Goal: Transaction & Acquisition: Purchase product/service

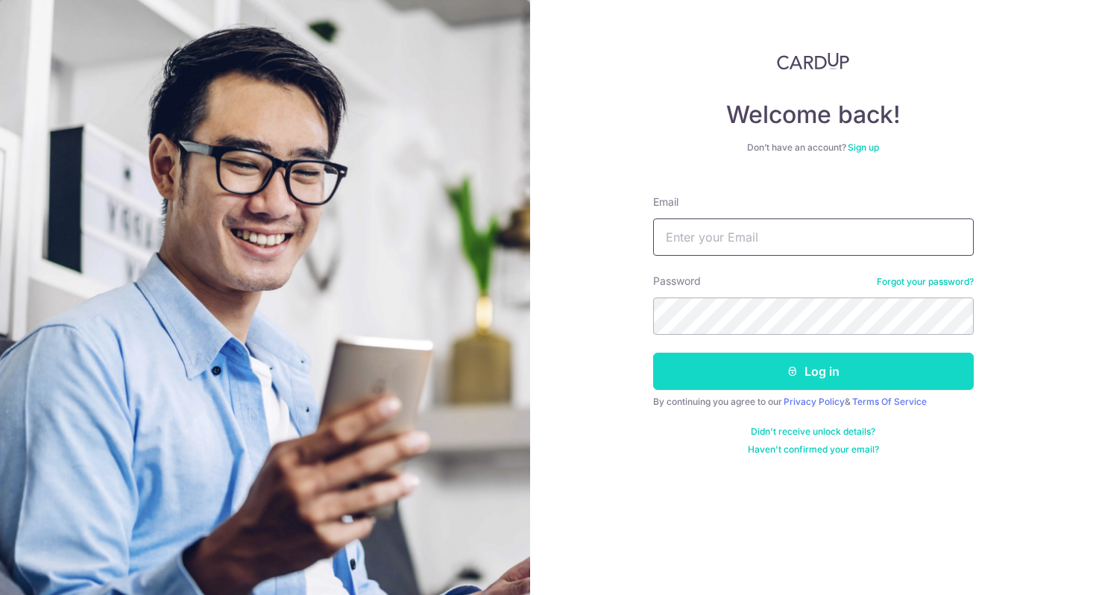
type input "joshgoh96@gmail.com"
click at [709, 366] on button "Log in" at bounding box center [813, 371] width 321 height 37
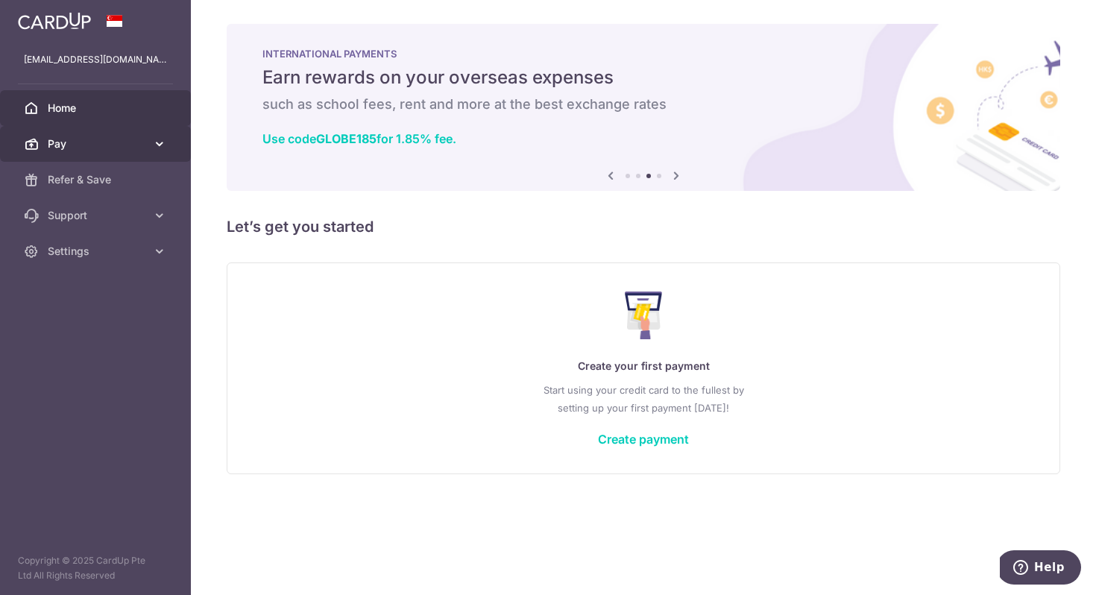
click at [140, 147] on span "Pay" at bounding box center [97, 143] width 98 height 15
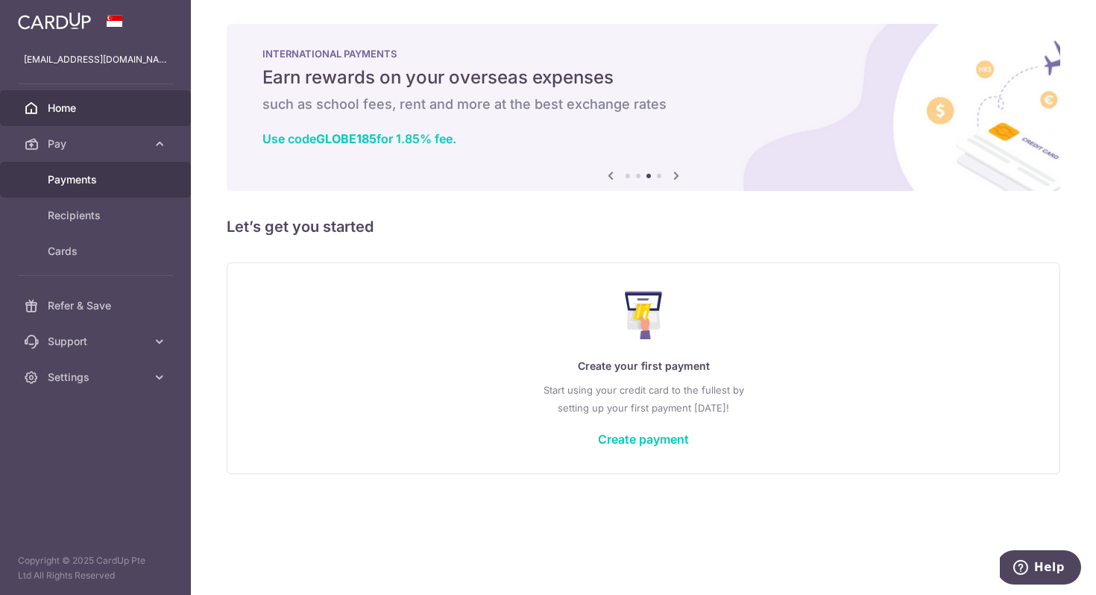
click at [111, 186] on span "Payments" at bounding box center [97, 179] width 98 height 15
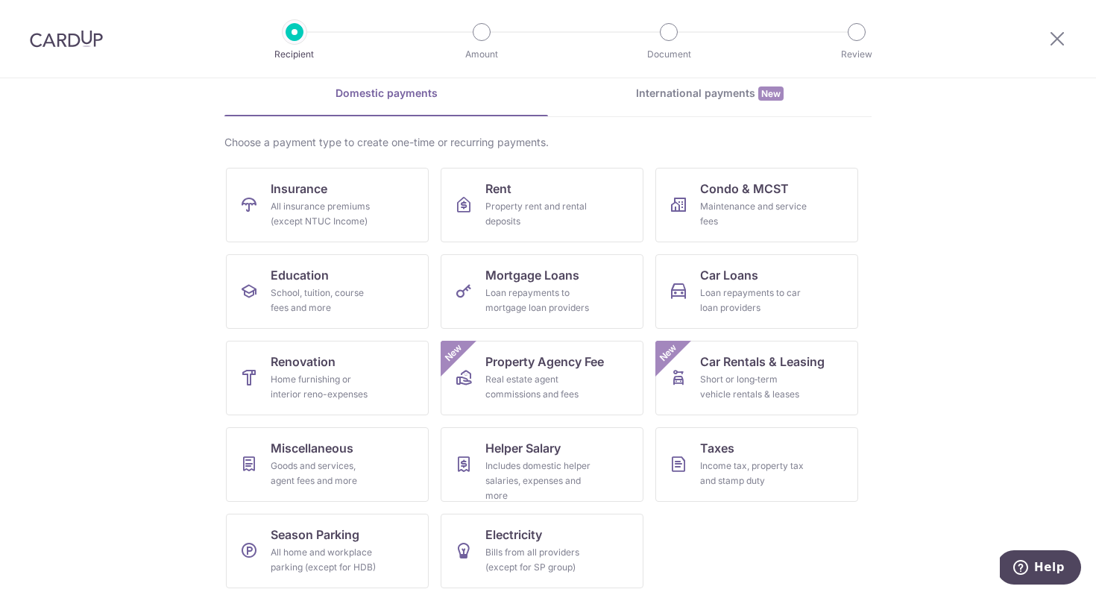
scroll to position [72, 0]
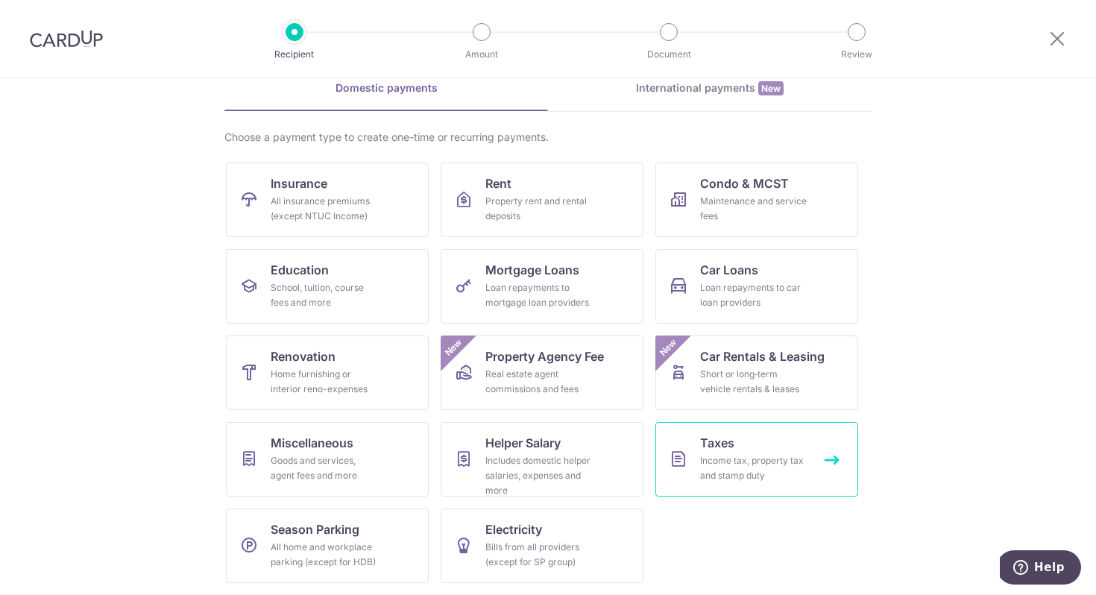
click at [728, 459] on div "Income tax, property tax and stamp duty" at bounding box center [753, 468] width 107 height 30
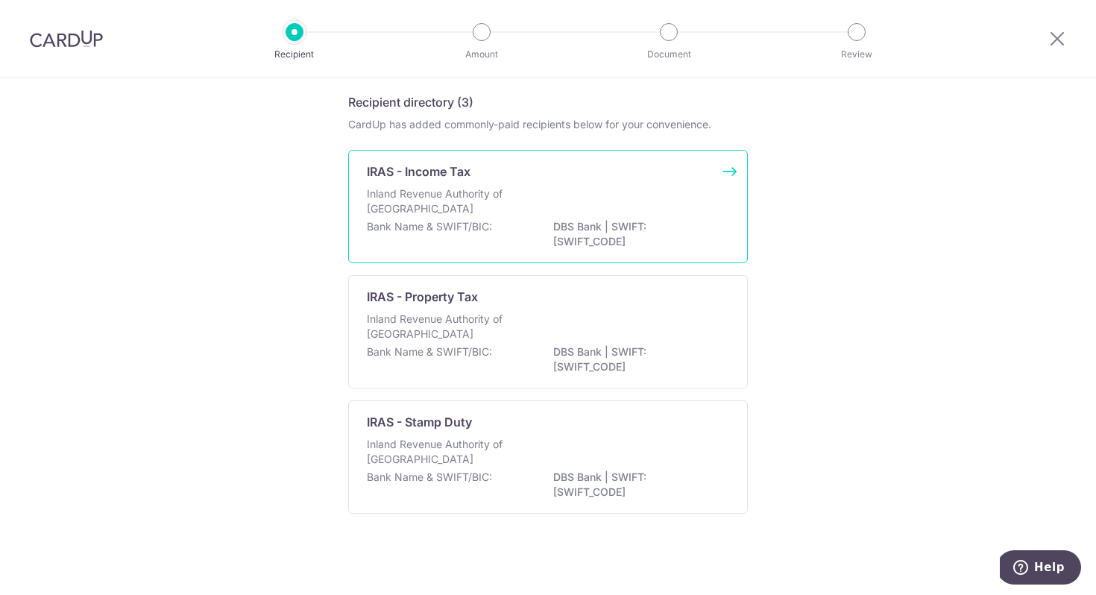
scroll to position [54, 0]
click at [614, 212] on div "Inland Revenue Authority of Singapore" at bounding box center [548, 202] width 362 height 33
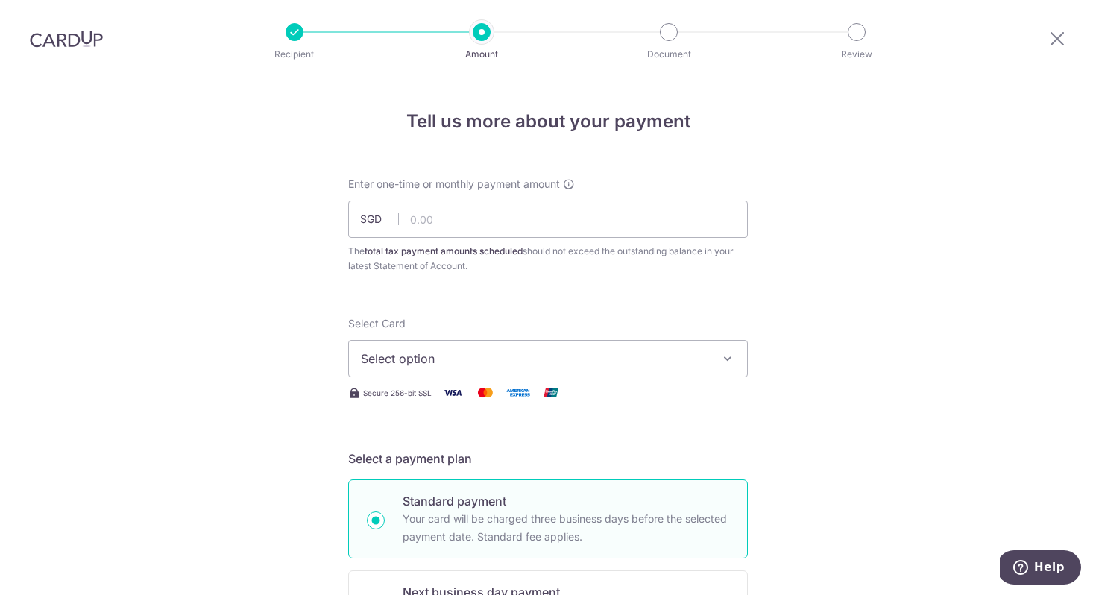
click at [89, 40] on img at bounding box center [66, 39] width 73 height 18
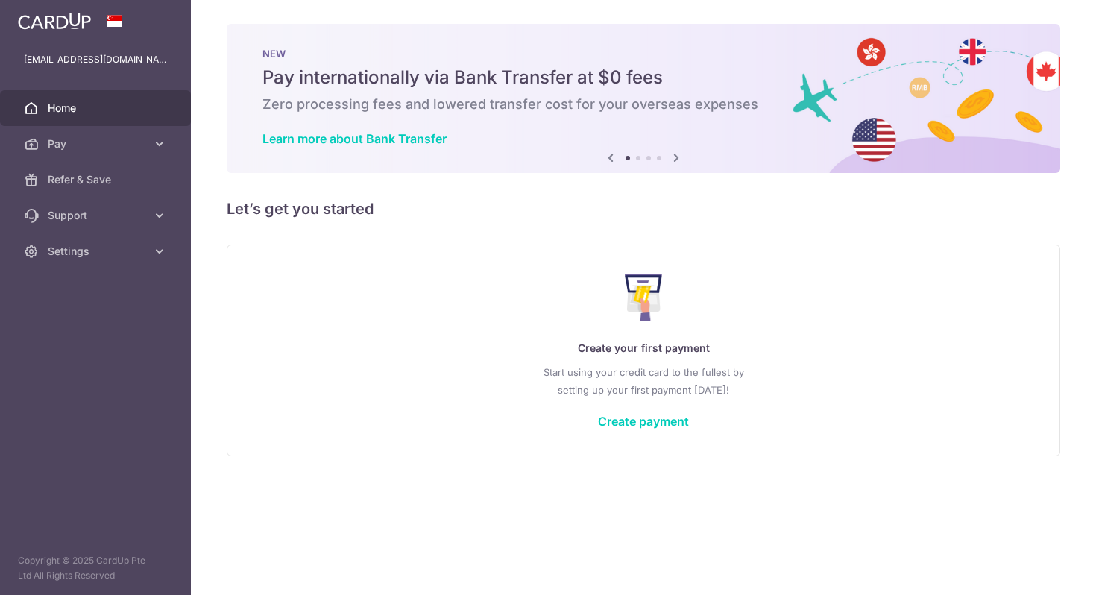
click at [98, 113] on span "Home" at bounding box center [97, 108] width 98 height 15
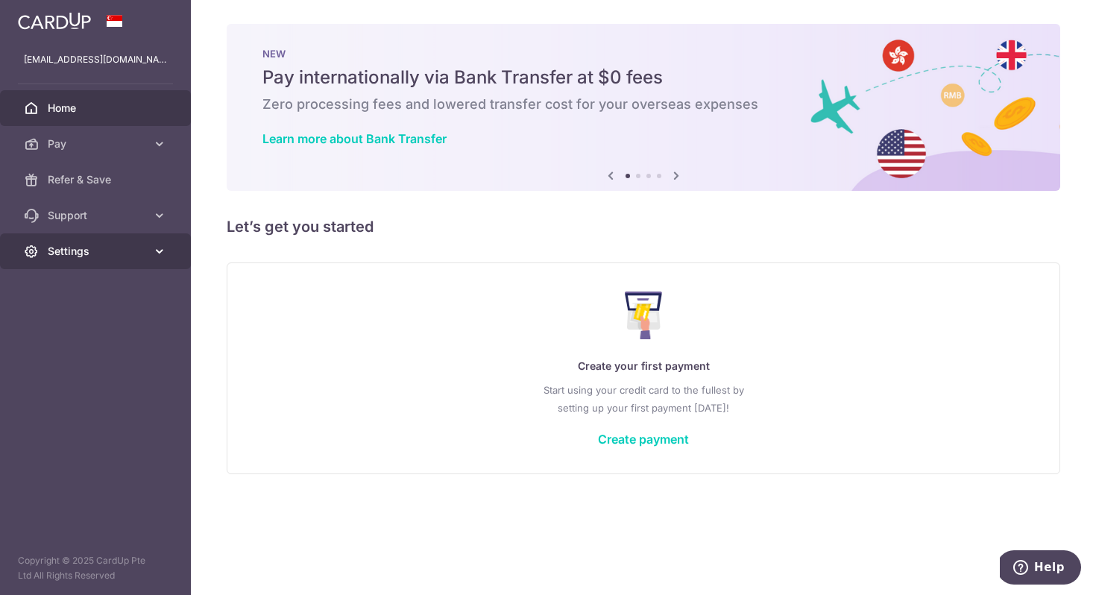
click at [93, 245] on span "Settings" at bounding box center [97, 251] width 98 height 15
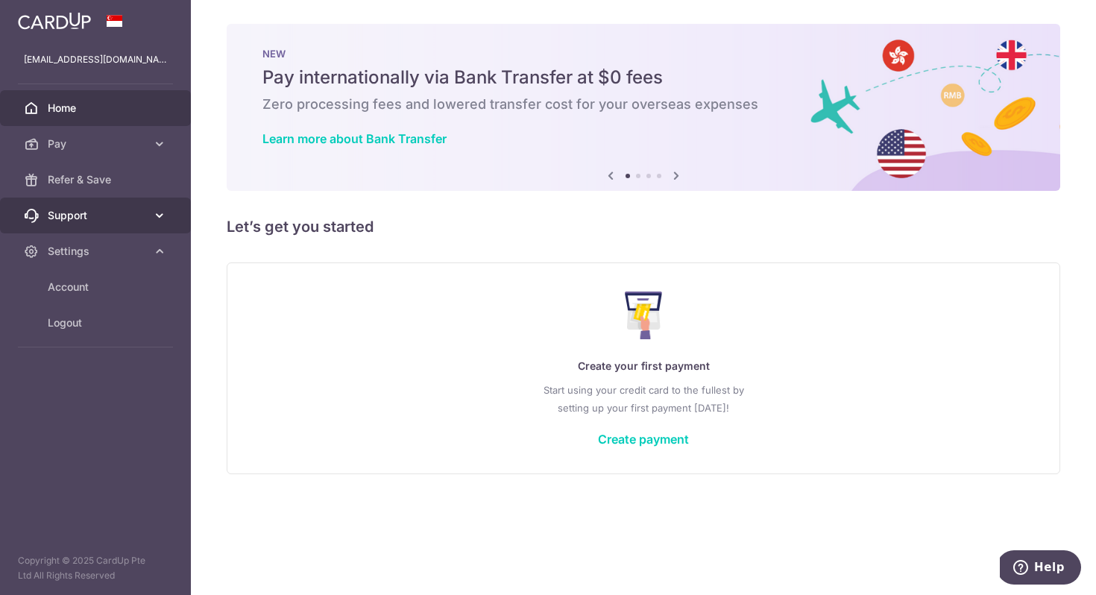
click at [134, 221] on span "Support" at bounding box center [97, 215] width 98 height 15
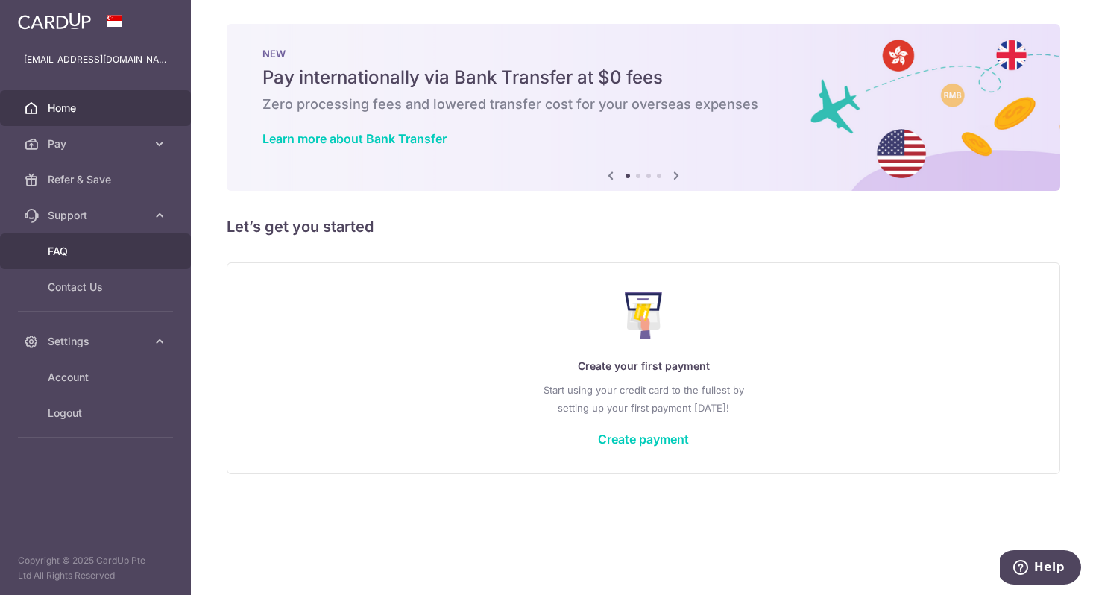
click at [129, 261] on link "FAQ" at bounding box center [95, 251] width 191 height 36
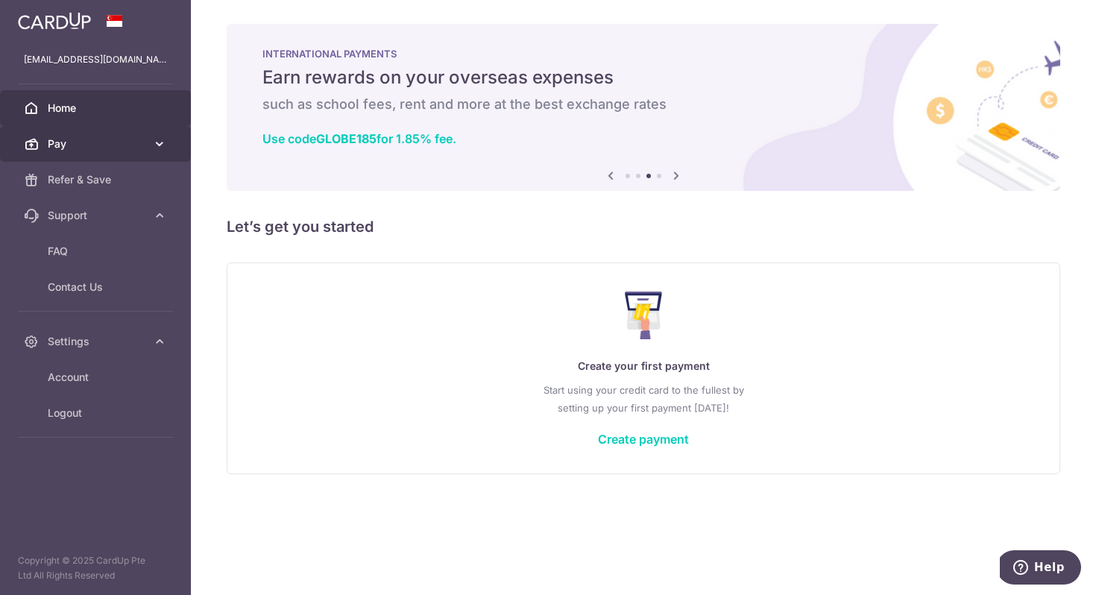
click at [133, 145] on span "Pay" at bounding box center [97, 143] width 98 height 15
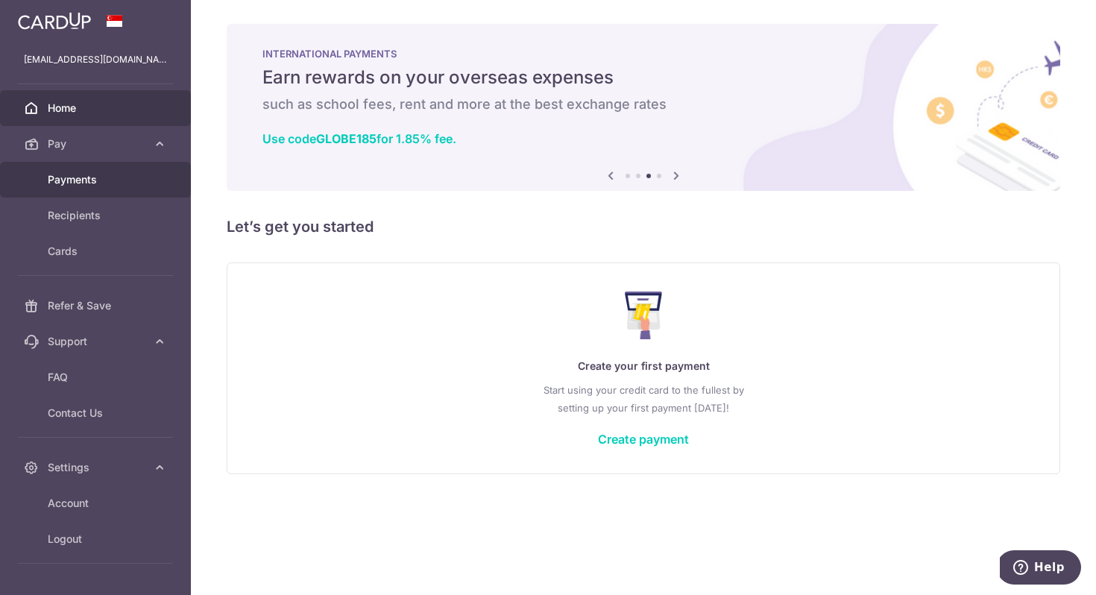
click at [104, 177] on span "Payments" at bounding box center [97, 179] width 98 height 15
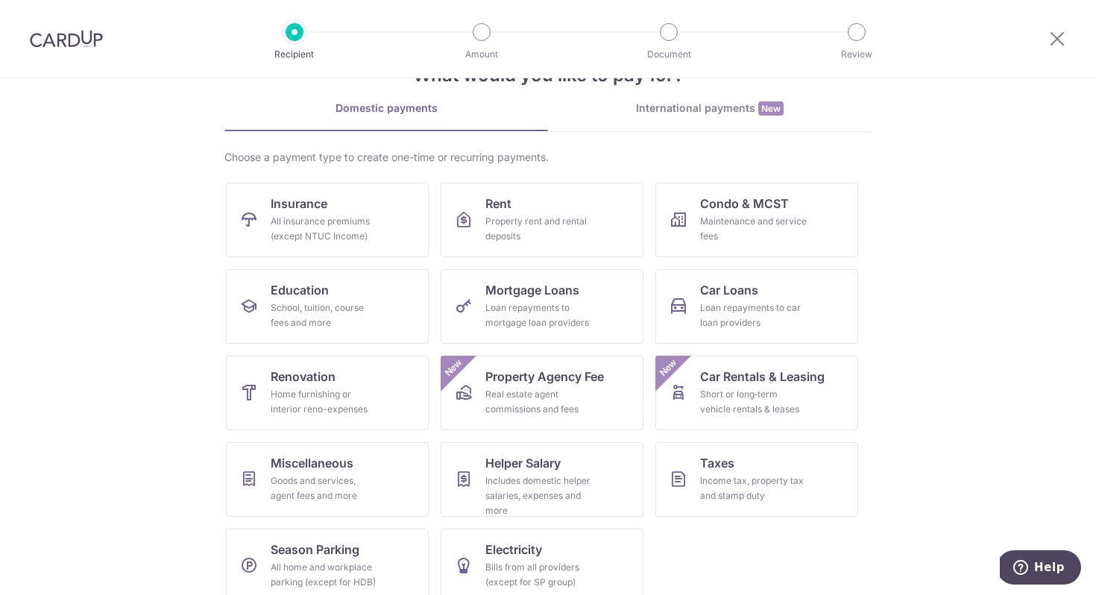
scroll to position [72, 0]
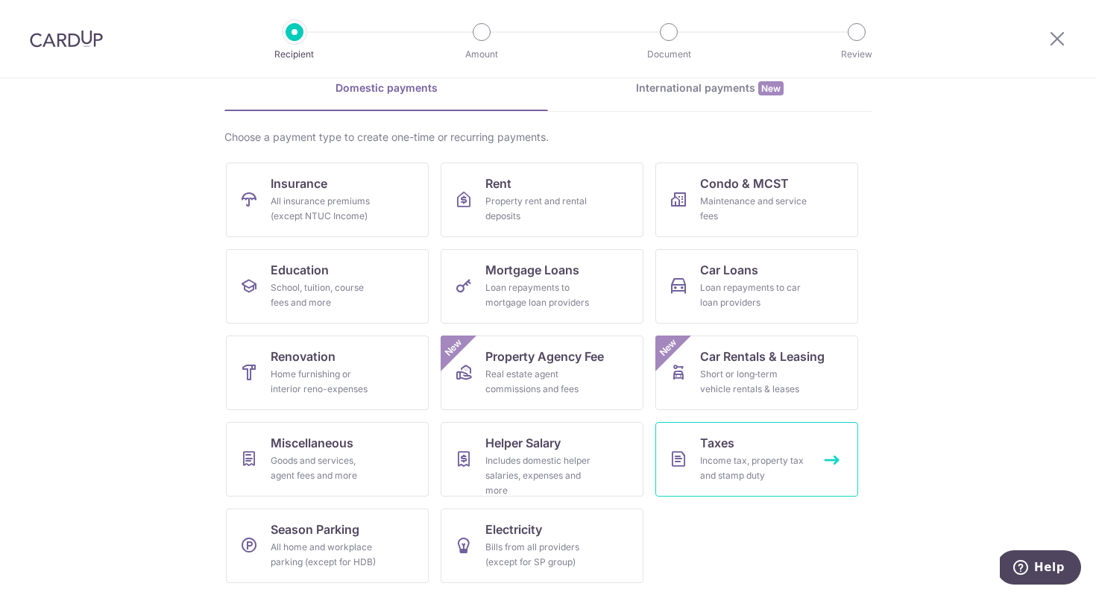
click at [764, 477] on div "Income tax, property tax and stamp duty" at bounding box center [753, 468] width 107 height 30
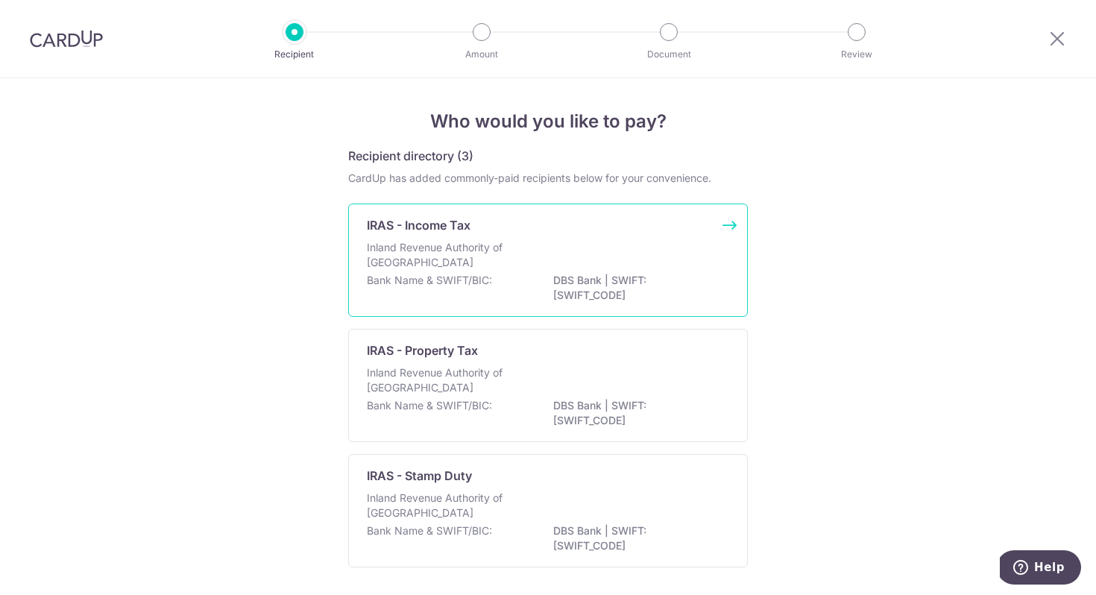
click at [564, 271] on div "Inland Revenue Authority of Singapore" at bounding box center [548, 256] width 362 height 33
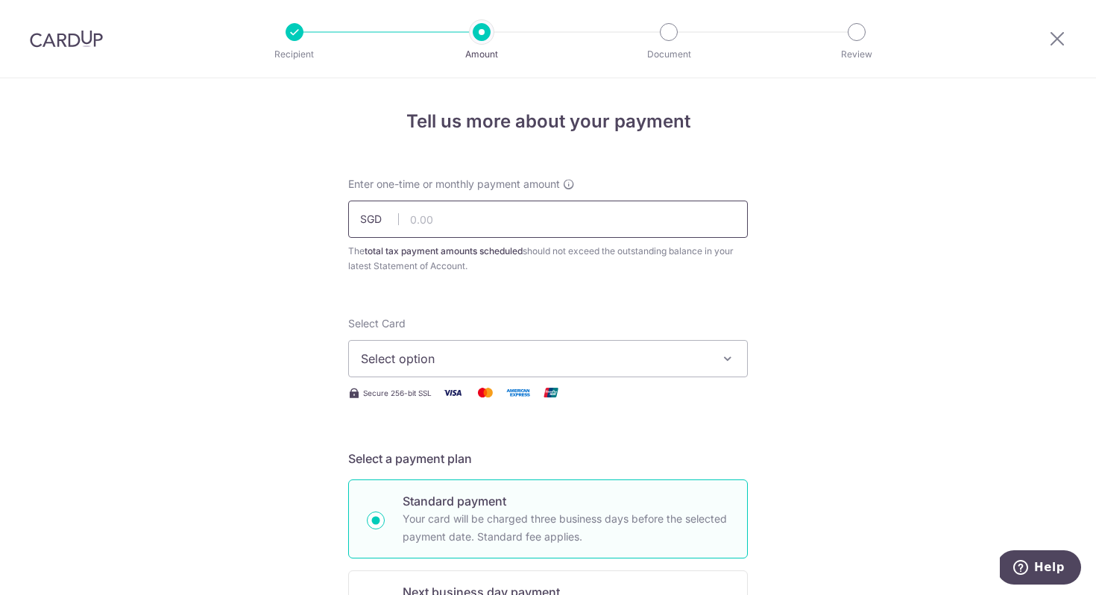
click at [524, 228] on input "text" at bounding box center [548, 219] width 400 height 37
type input "3,197.48"
click at [507, 350] on span "Select option" at bounding box center [534, 359] width 347 height 18
click at [468, 399] on span "Add credit card" at bounding box center [561, 400] width 347 height 15
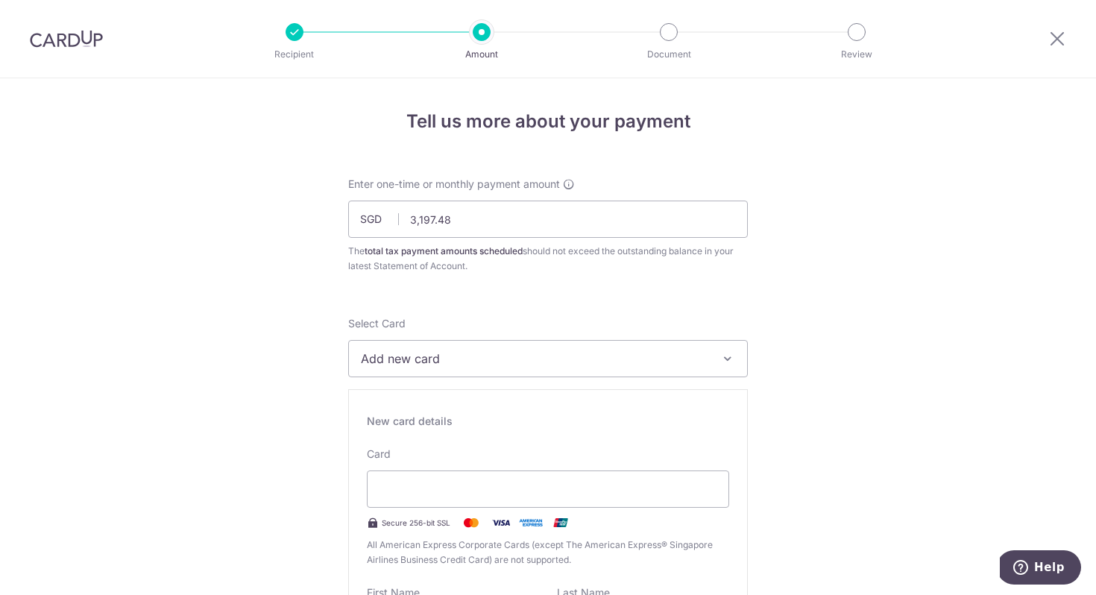
scroll to position [120, 0]
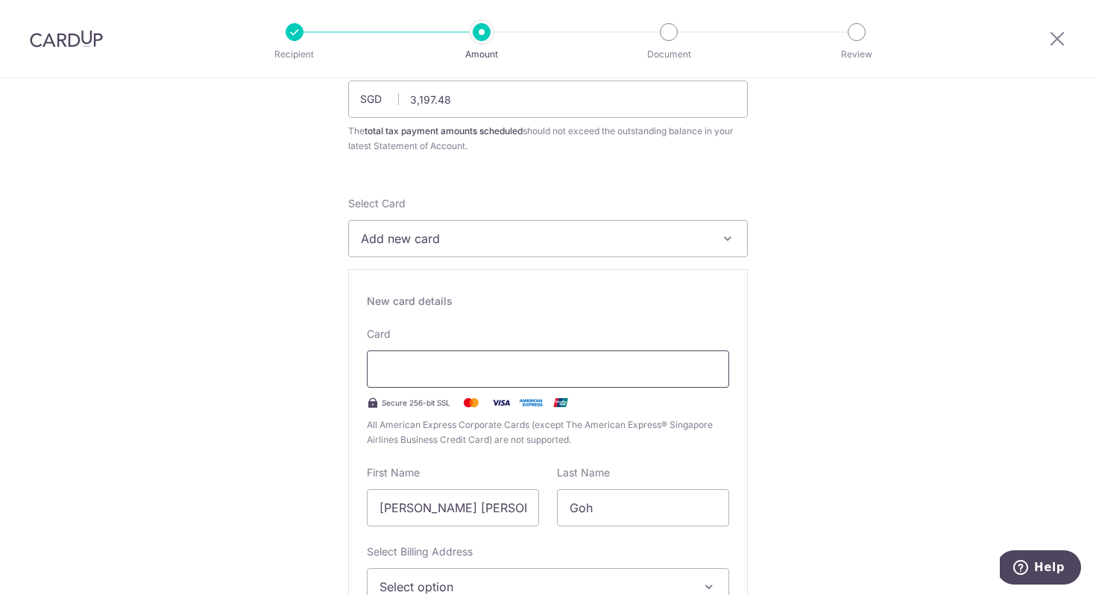
click at [459, 357] on div at bounding box center [548, 368] width 362 height 37
type input "09 / 2030"
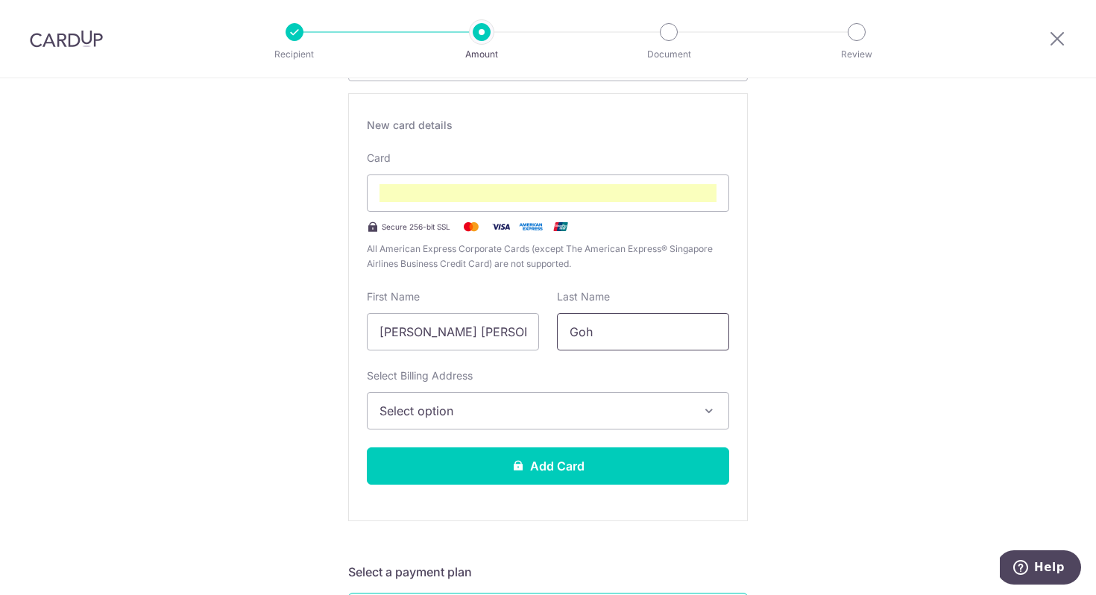
scroll to position [312, 0]
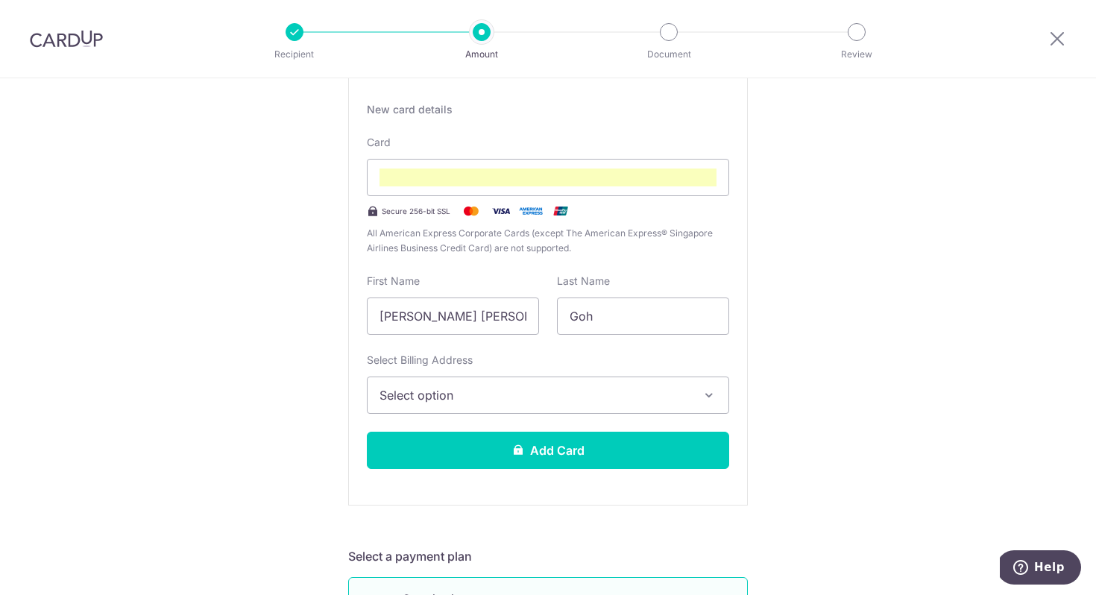
click at [523, 402] on span "Select option" at bounding box center [535, 395] width 310 height 18
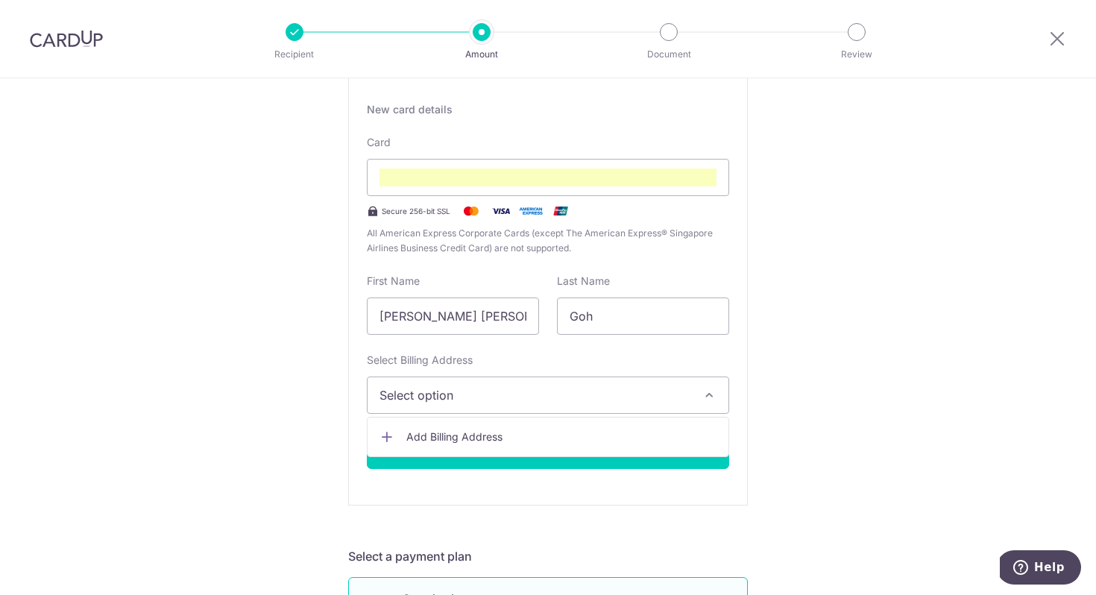
click at [511, 443] on span "Add Billing Address" at bounding box center [561, 437] width 310 height 15
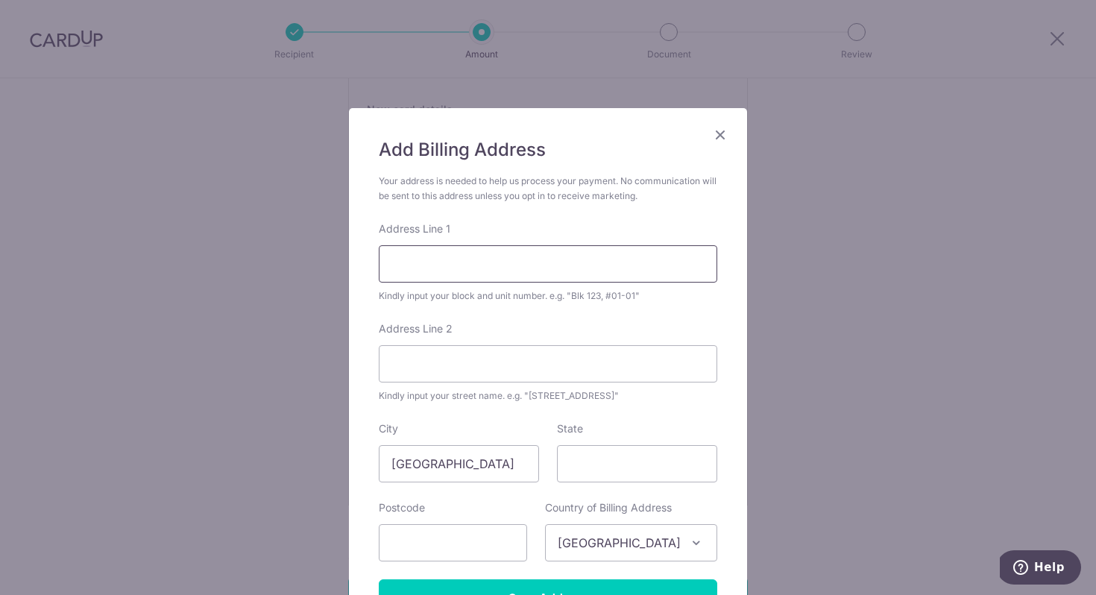
click at [467, 265] on input "Address Line 1" at bounding box center [548, 263] width 339 height 37
type input "184 Depot Rd"
type input "The Interlace #14-09"
type input "Singapore"
type input "109686"
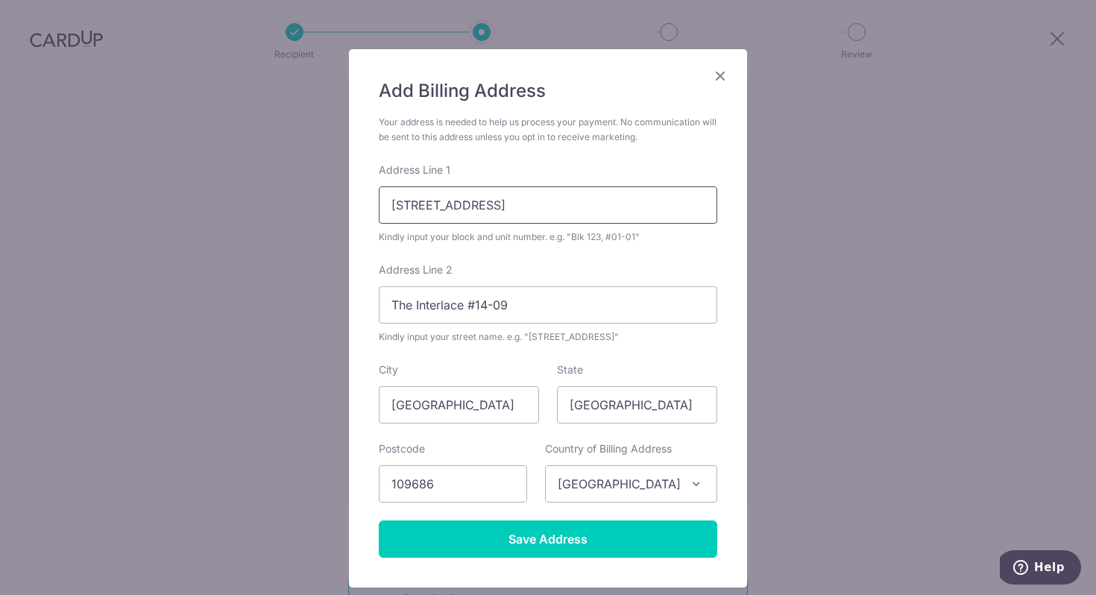
scroll to position [60, 0]
click at [519, 311] on input "The Interlace #14-09" at bounding box center [548, 304] width 339 height 37
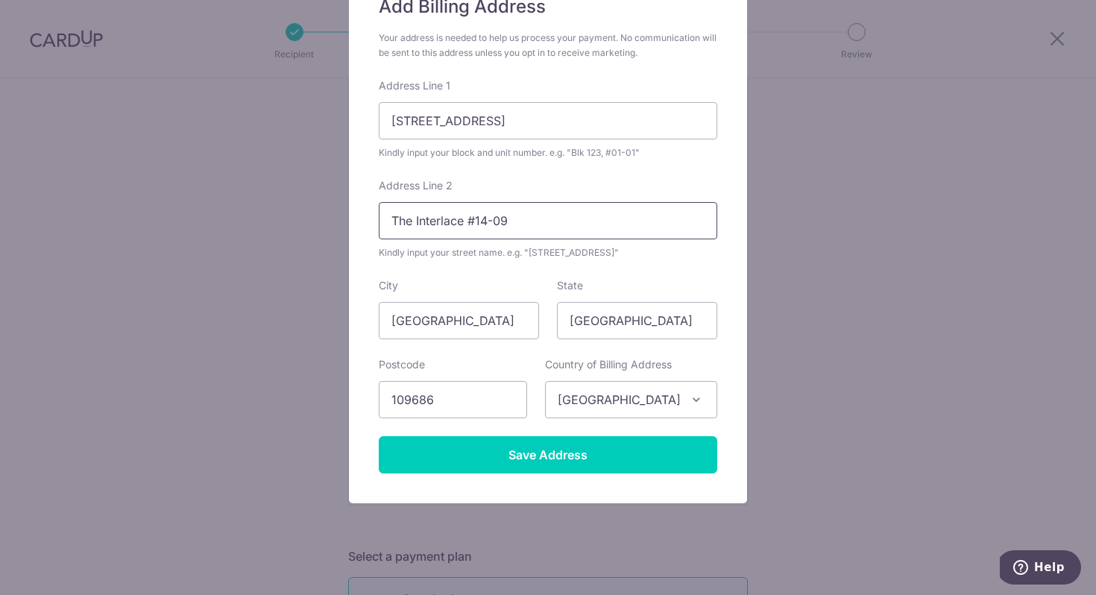
scroll to position [160, 0]
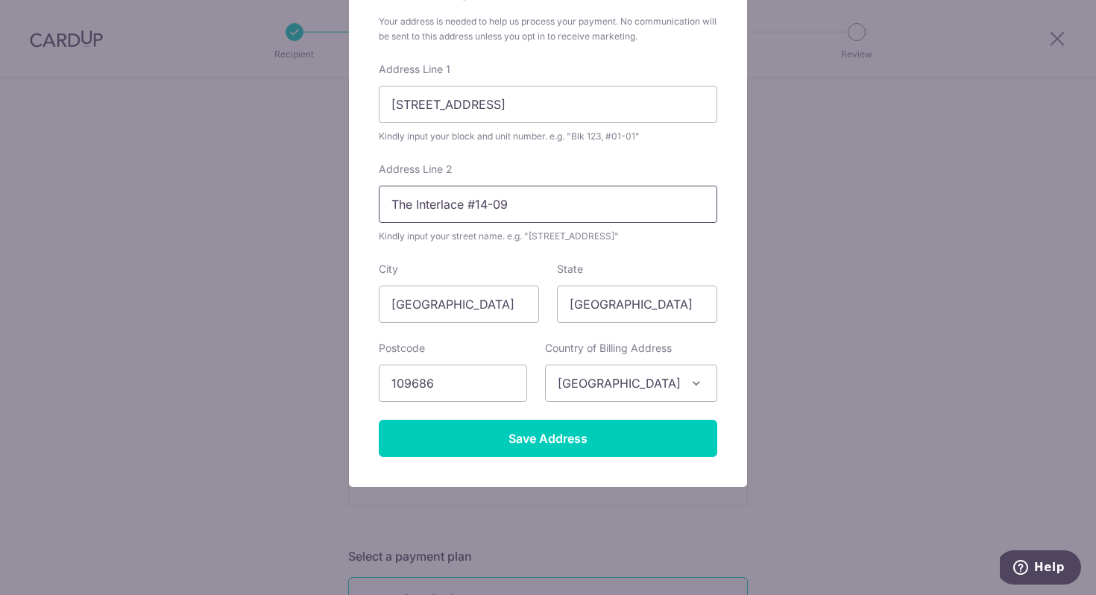
drag, startPoint x: 529, startPoint y: 206, endPoint x: 360, endPoint y: 203, distance: 169.3
click at [360, 203] on div "Add Billing Address Your address is needed to help us process your payment. No …" at bounding box center [548, 218] width 398 height 538
click at [397, 240] on div "Kindly input your street name. e.g. "Hougang Street 10"" at bounding box center [548, 236] width 339 height 15
click at [515, 198] on input "The Interlace #14-09" at bounding box center [548, 204] width 339 height 37
type input "184 Depot Rd"
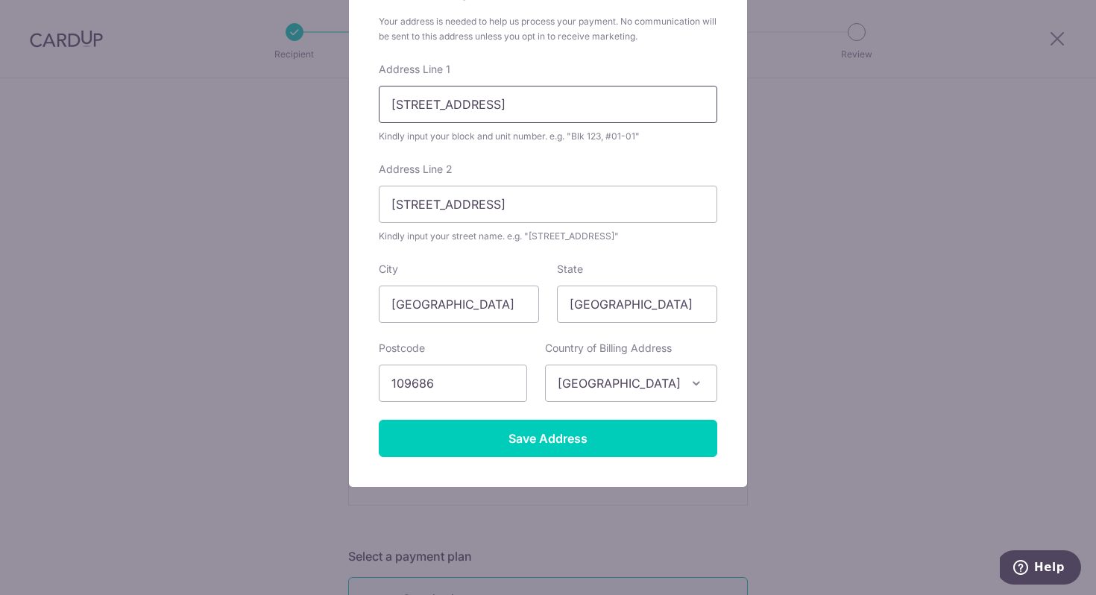
drag, startPoint x: 512, startPoint y: 108, endPoint x: 352, endPoint y: 108, distance: 159.6
click at [352, 108] on div "Add Billing Address Your address is needed to help us process your payment. No …" at bounding box center [548, 218] width 398 height 538
click at [397, 104] on input "£14-09" at bounding box center [548, 104] width 339 height 37
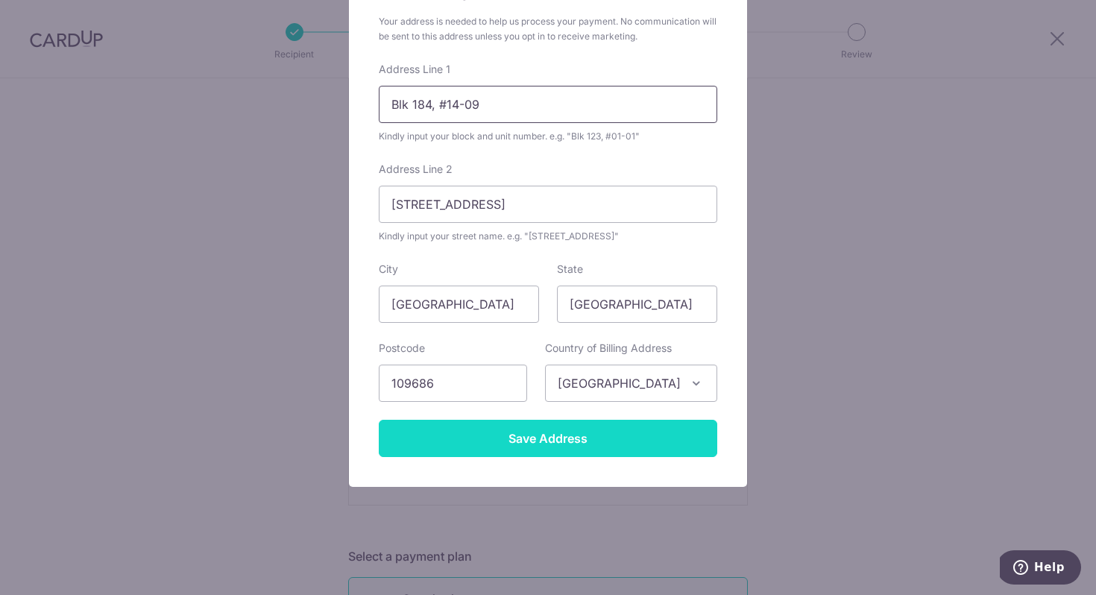
type input "Blk 184, #14-09"
click at [548, 432] on input "Save Address" at bounding box center [548, 438] width 339 height 37
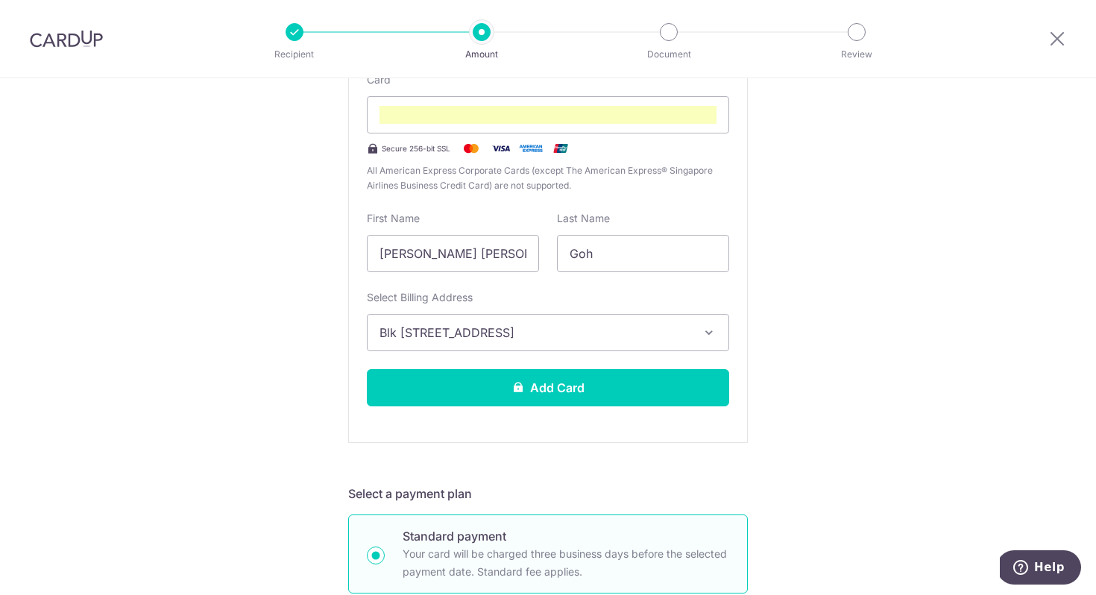
scroll to position [411, 0]
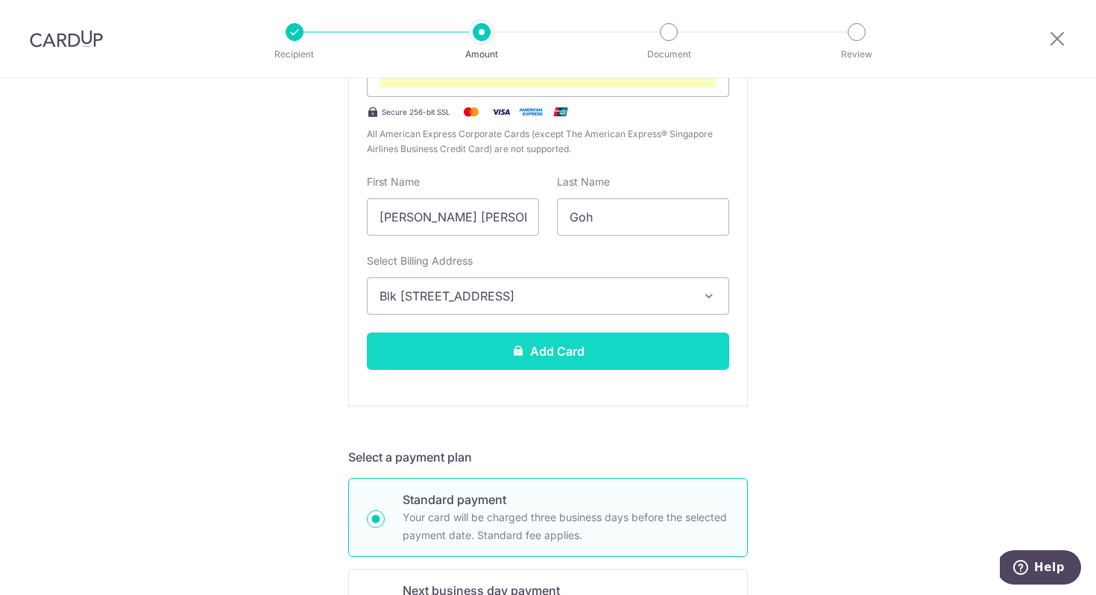
click at [586, 358] on button "Add Card" at bounding box center [548, 351] width 362 height 37
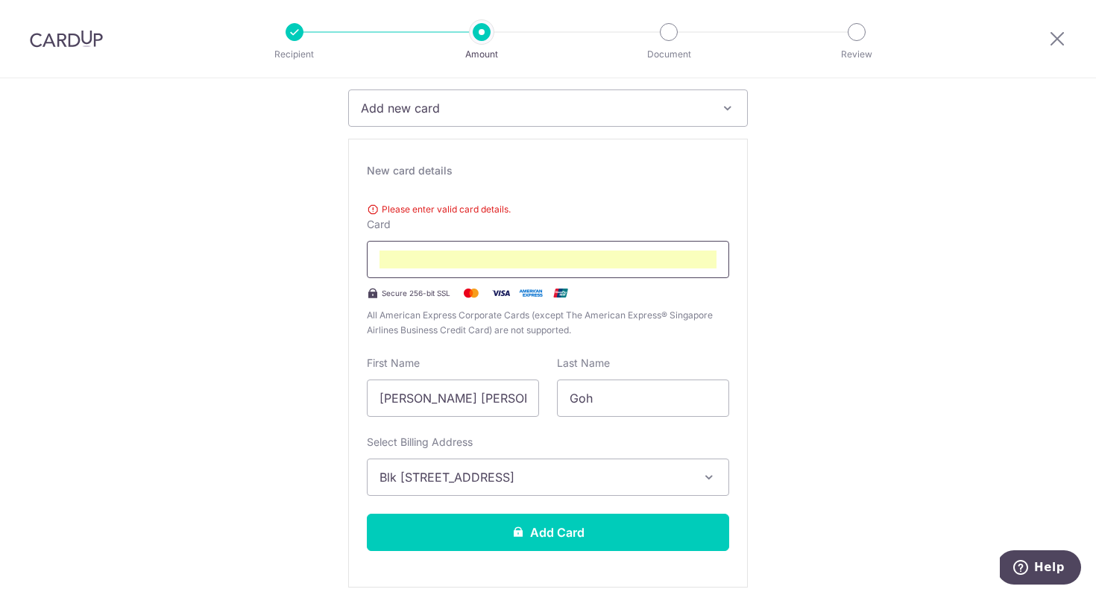
scroll to position [263, 0]
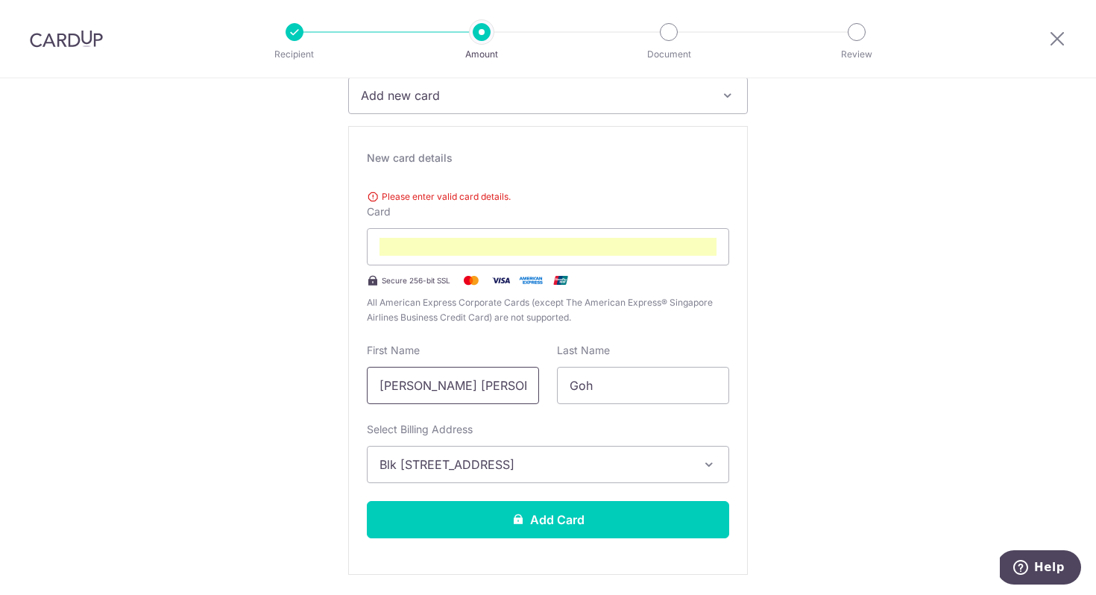
click at [441, 389] on input "Chang Lin, Joshua" at bounding box center [453, 385] width 172 height 37
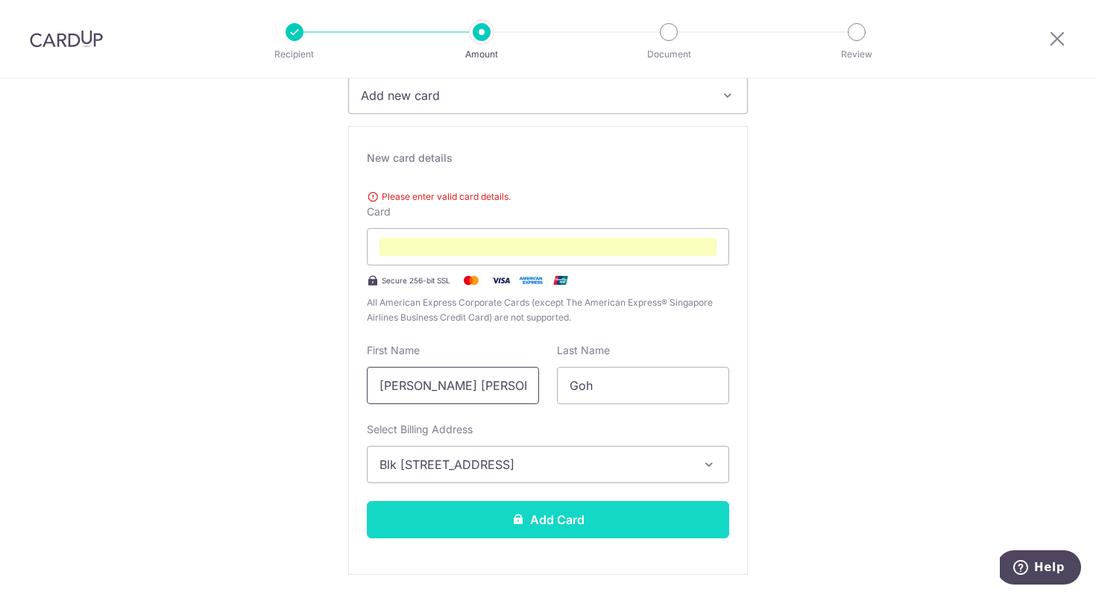
type input "Chang Lin Joshua"
click at [485, 510] on button "Add Card" at bounding box center [548, 519] width 362 height 37
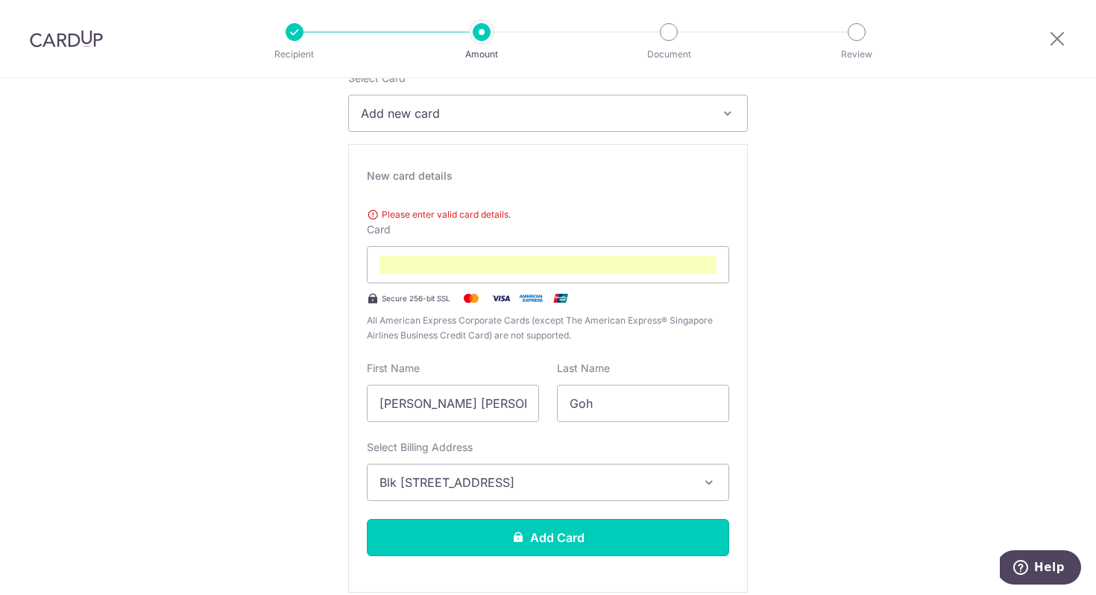
scroll to position [238, 0]
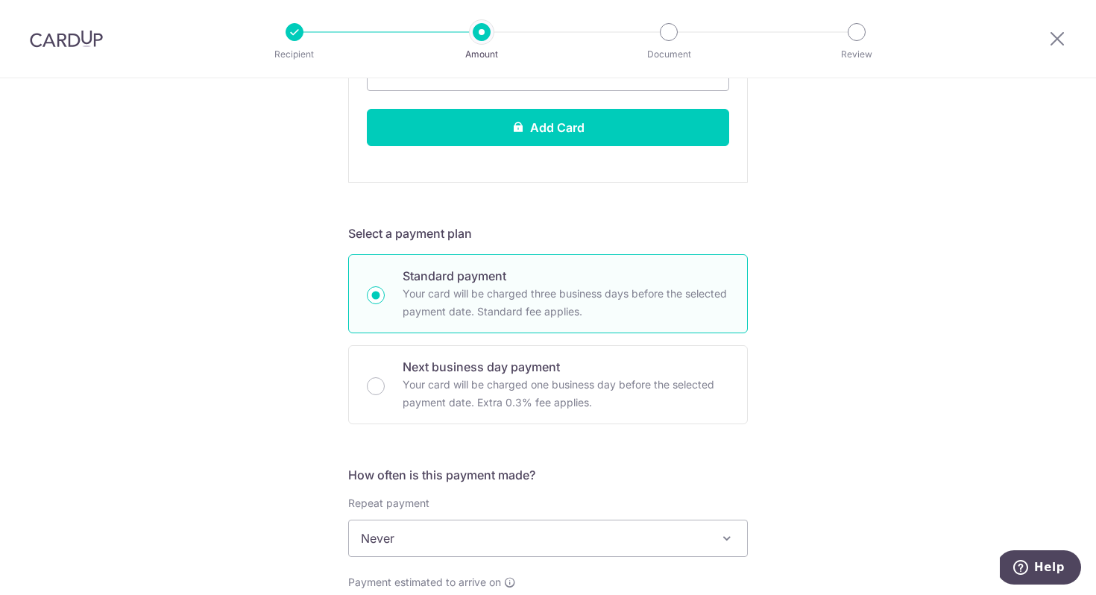
scroll to position [641, 0]
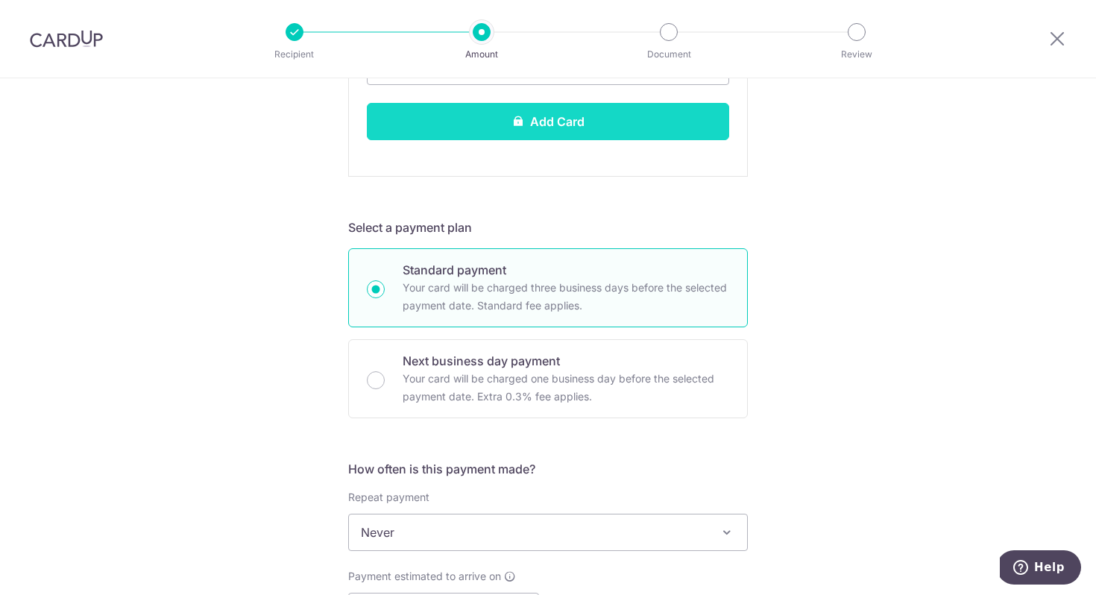
click at [644, 119] on button "Add Card" at bounding box center [548, 121] width 362 height 37
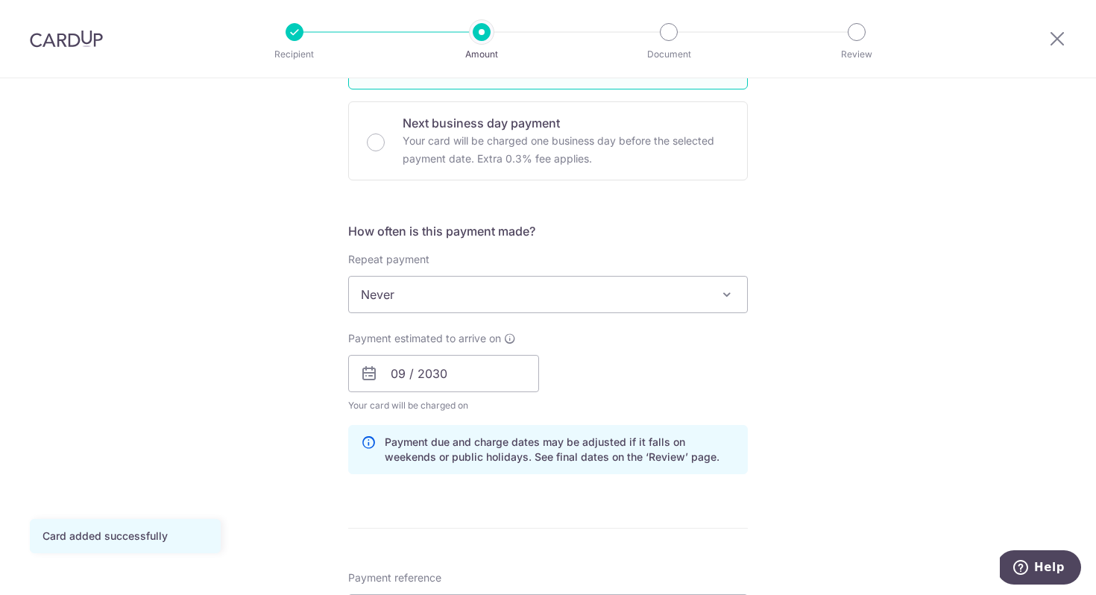
scroll to position [501, 0]
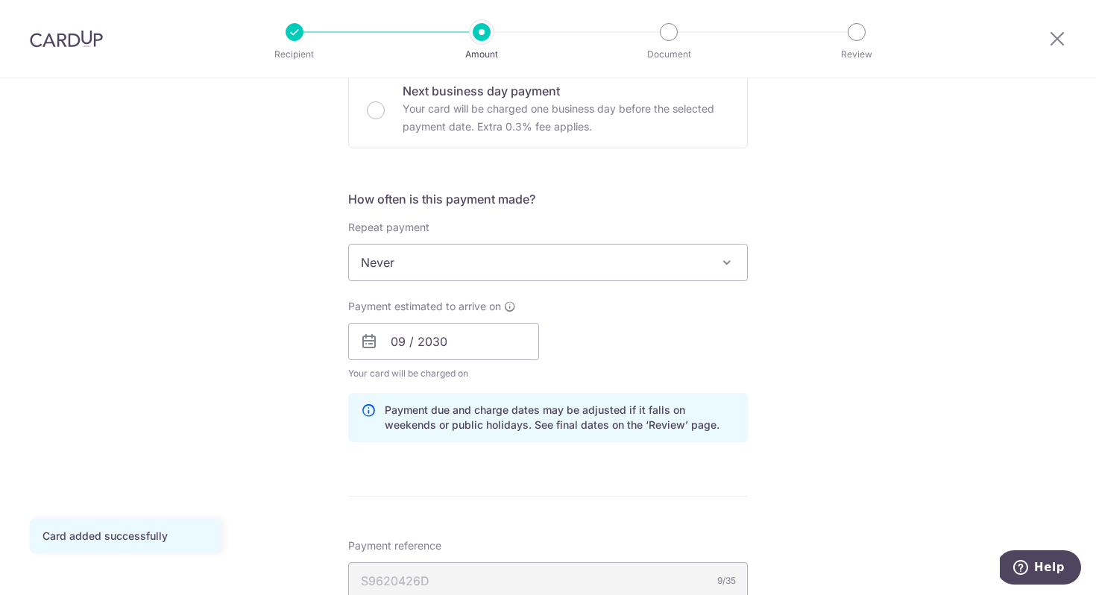
click at [465, 268] on span "Never" at bounding box center [548, 263] width 398 height 36
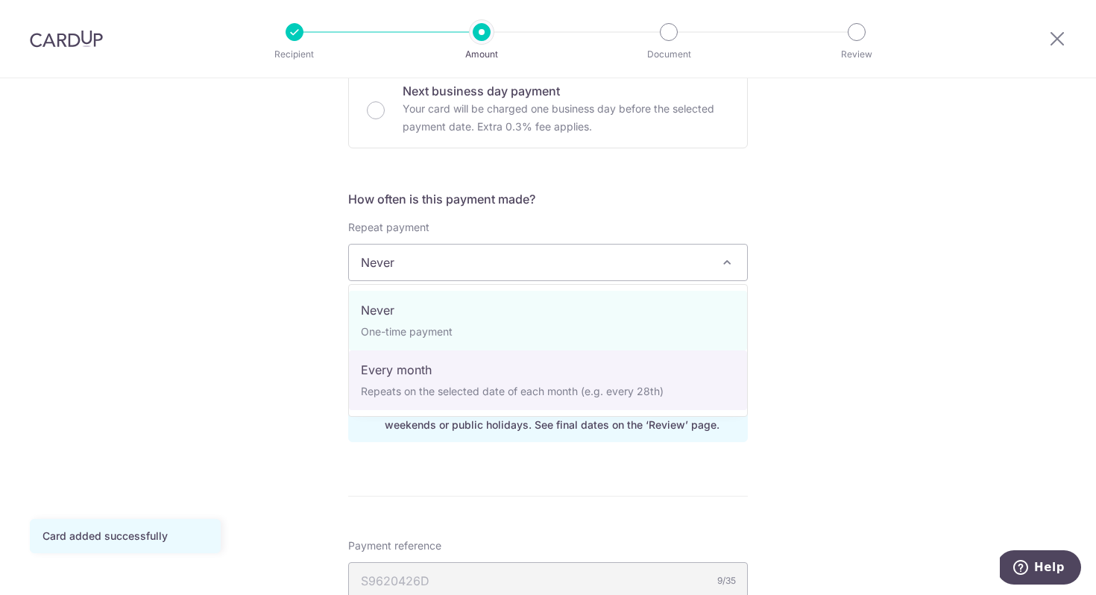
select select "3"
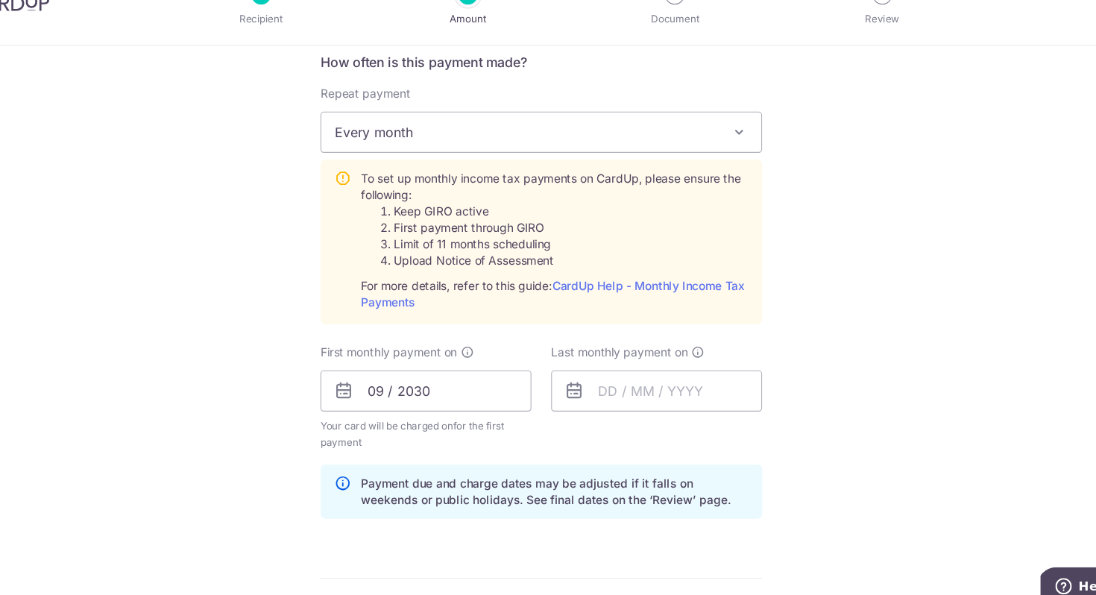
scroll to position [613, 0]
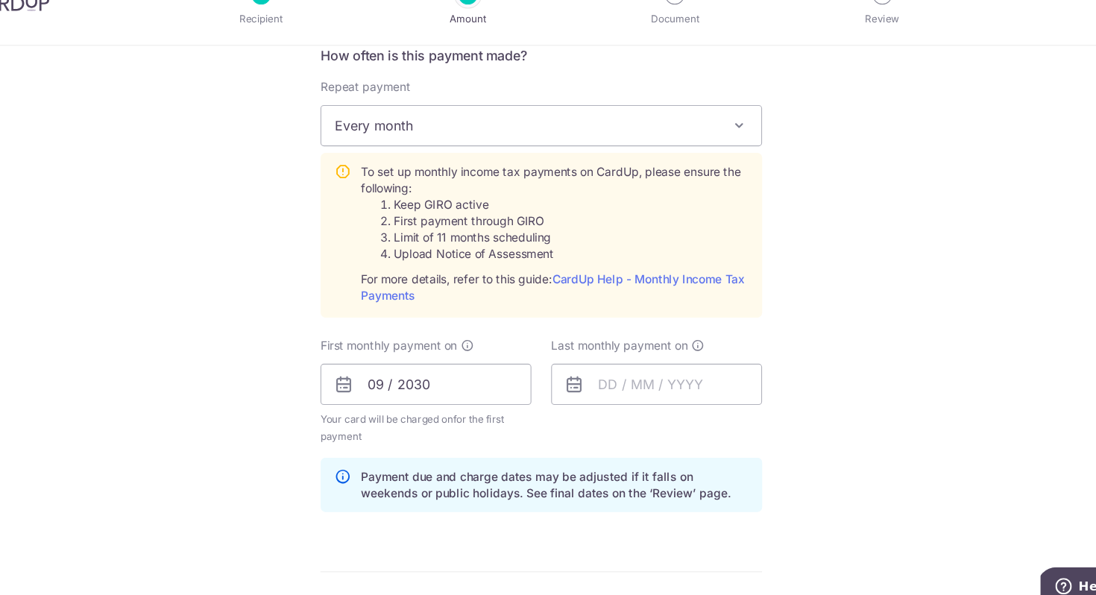
click at [241, 268] on div "Tell us more about your payment Enter one-time or monthly payment amount SGD 3,…" at bounding box center [548, 273] width 1096 height 1616
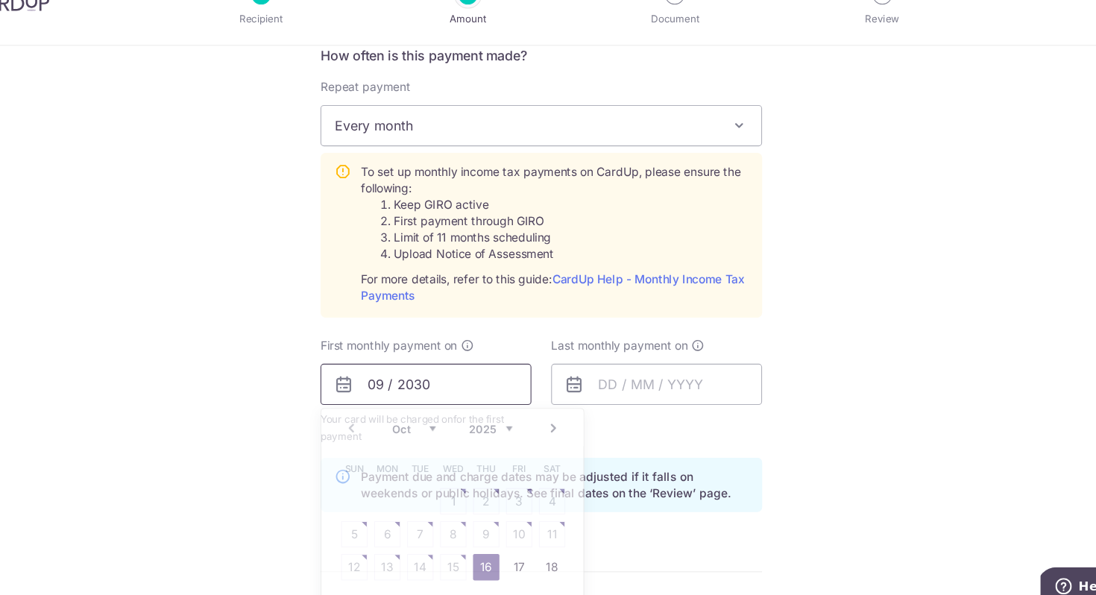
click at [402, 386] on input "09 / 2030" at bounding box center [443, 384] width 191 height 37
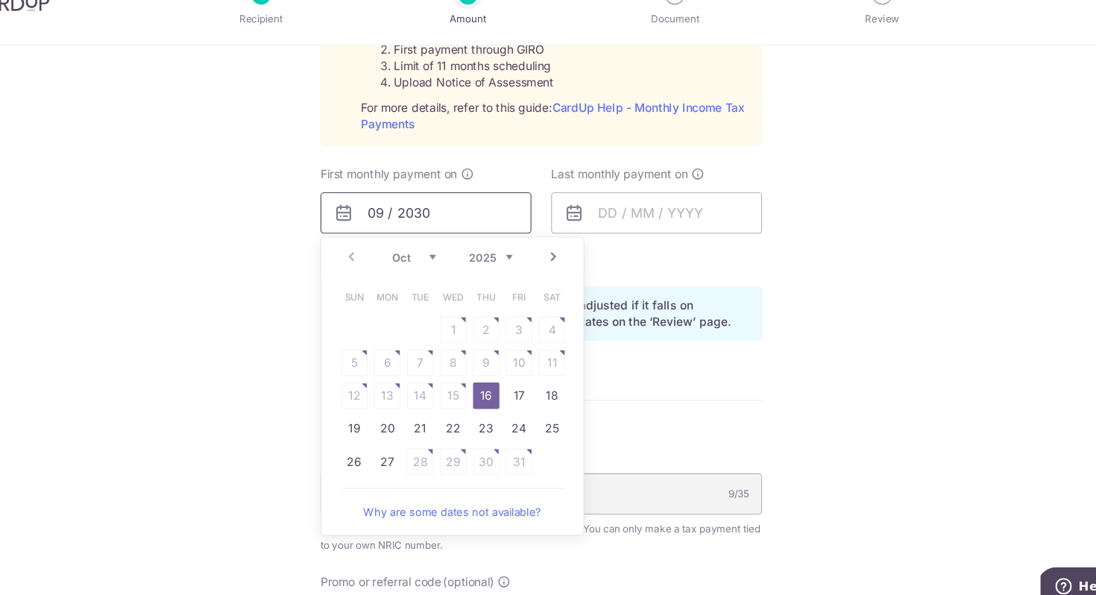
scroll to position [769, 0]
click at [431, 275] on div "Prev Next Oct Nov Dec 2025 2026" at bounding box center [467, 269] width 237 height 36
click at [445, 271] on select "Oct Nov Dec" at bounding box center [433, 269] width 40 height 12
click at [503, 358] on table "Sun Mon Tue Wed Thu Fri Sat 1 2 3 4 5 6 7 8 9 10 11 12 13 14 15 16 17 18 19 20 …" at bounding box center [468, 394] width 209 height 209
click at [535, 358] on link "7" at bounding box center [528, 365] width 24 height 24
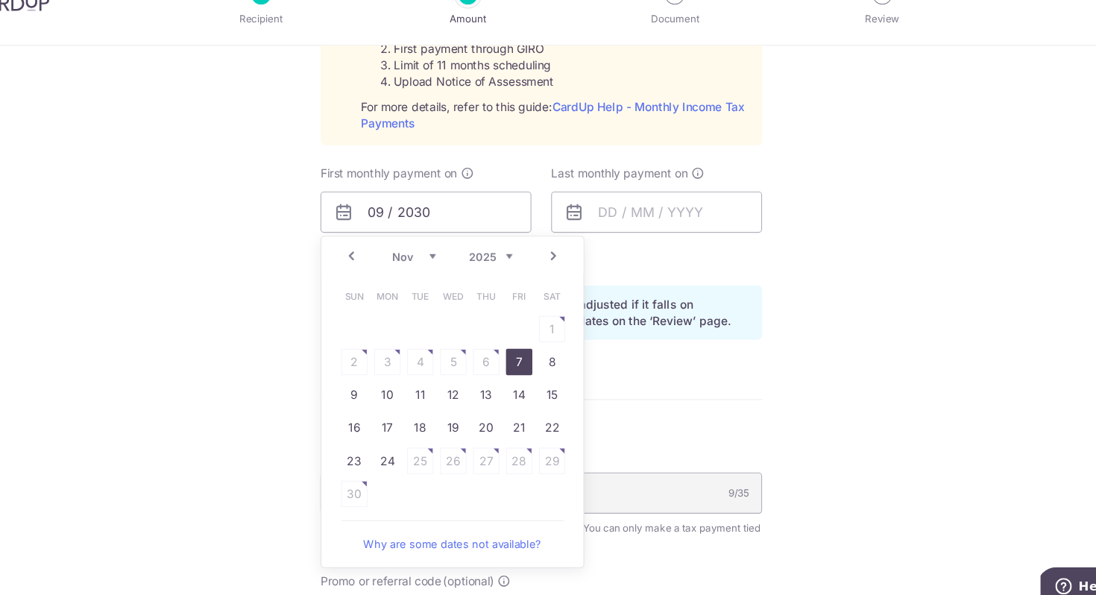
type input "07/11/2025"
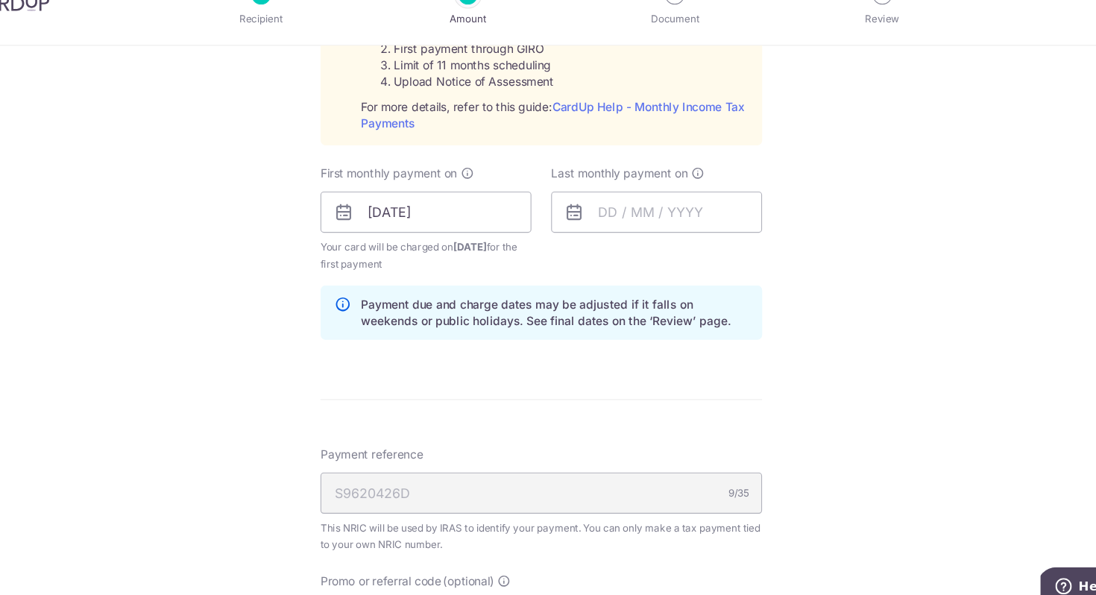
scroll to position [749, 0]
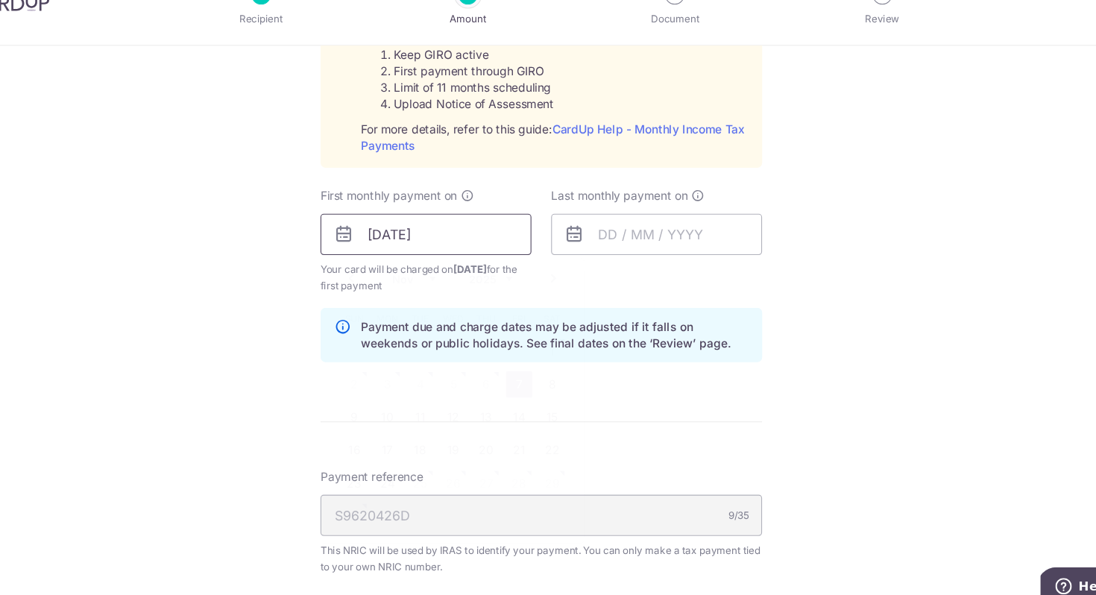
click at [436, 245] on input "07/11/2025" at bounding box center [443, 248] width 191 height 37
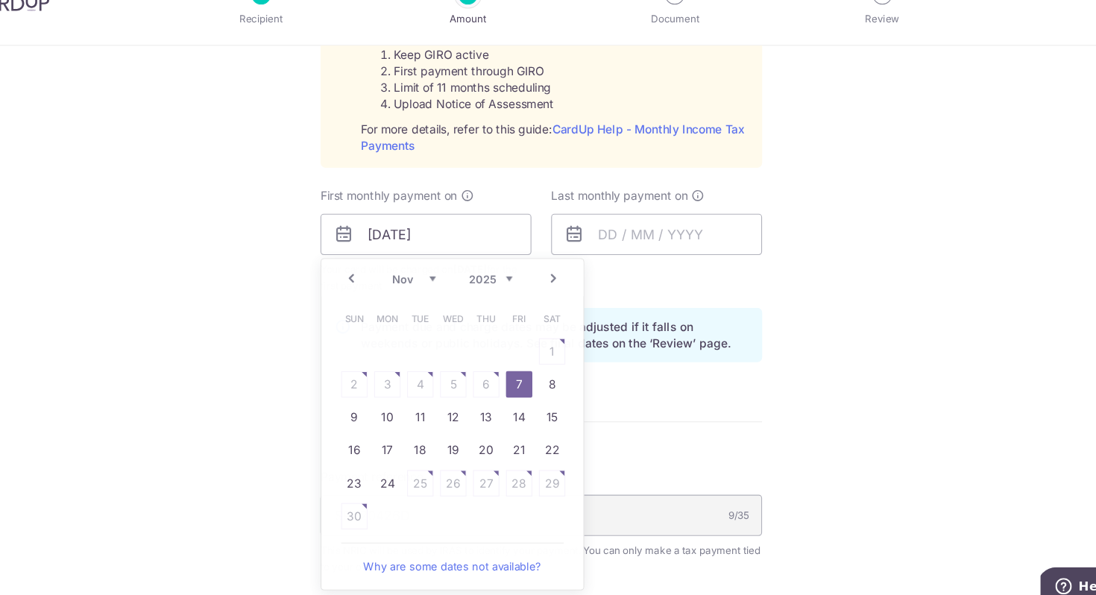
click at [754, 342] on div "Tell us more about your payment Enter one-time or monthly payment amount SGD 3,…" at bounding box center [548, 138] width 1096 height 1616
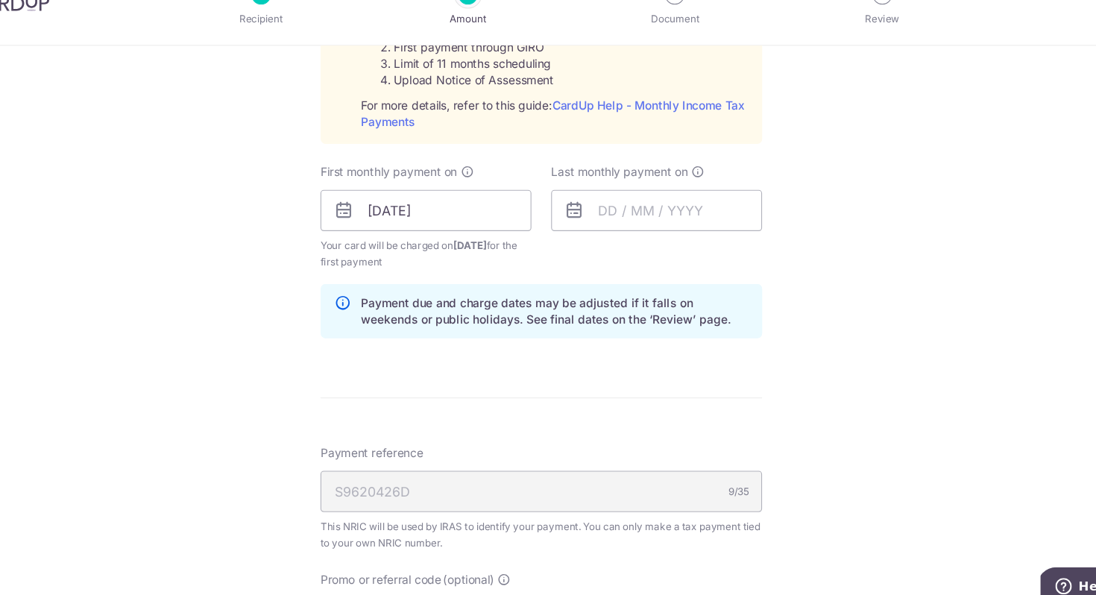
scroll to position [773, 0]
click at [462, 229] on input "07/11/2025" at bounding box center [443, 225] width 191 height 37
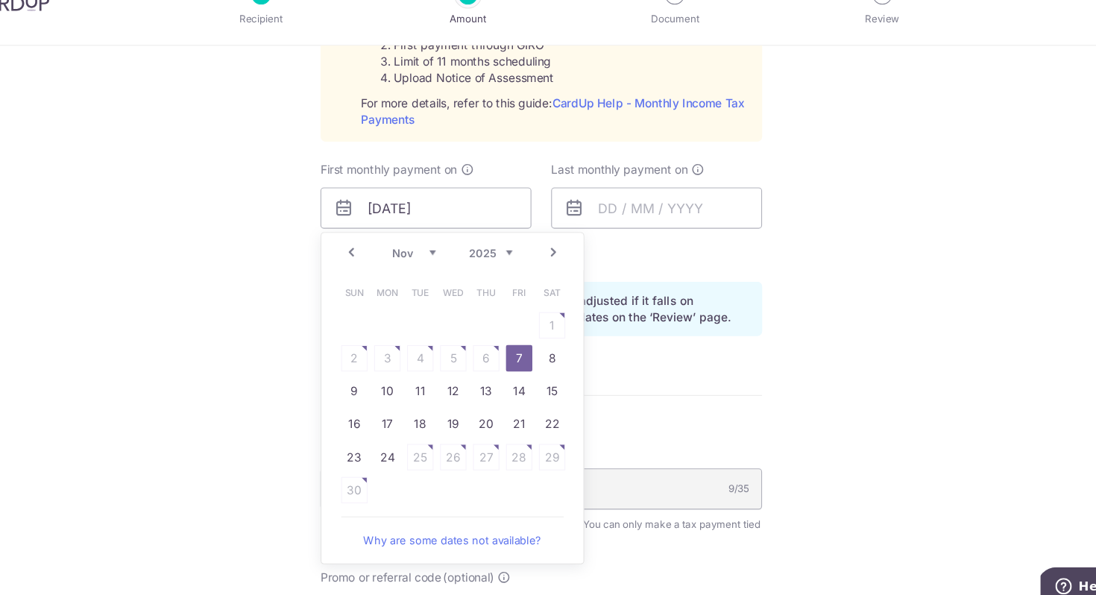
click at [379, 267] on link "Prev" at bounding box center [376, 266] width 18 height 18
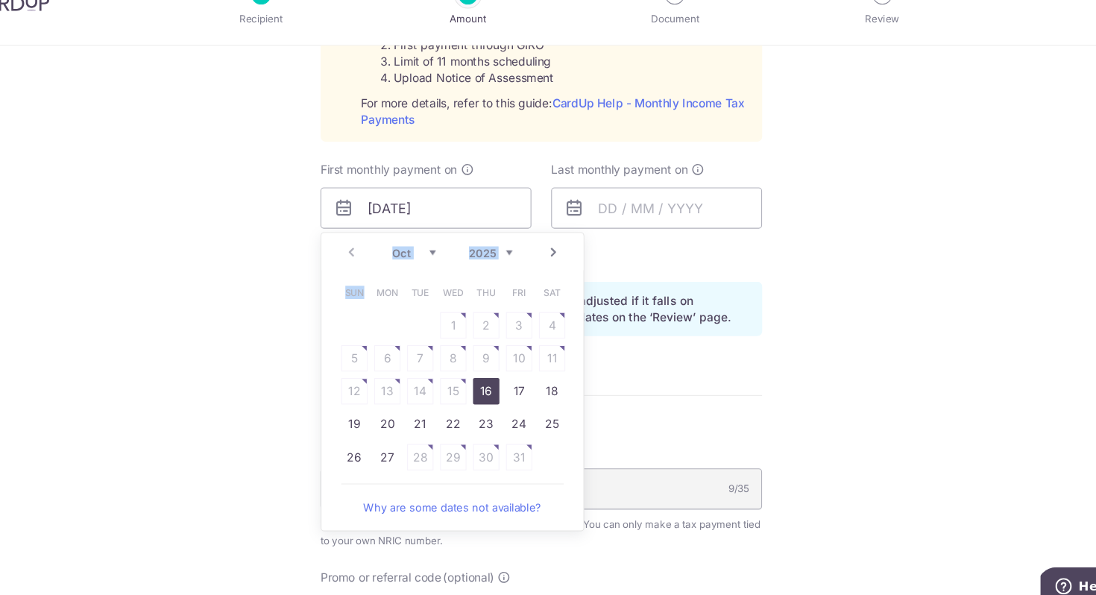
click at [379, 267] on div "Prev Next Oct Nov Dec 2025 2026" at bounding box center [467, 266] width 237 height 36
click at [377, 266] on div "Prev Next Oct Nov Dec 2025 2026" at bounding box center [467, 266] width 237 height 36
click at [430, 266] on select "Oct Nov Dec" at bounding box center [433, 266] width 40 height 12
click at [413, 260] on select "Oct Nov Dec" at bounding box center [433, 266] width 40 height 12
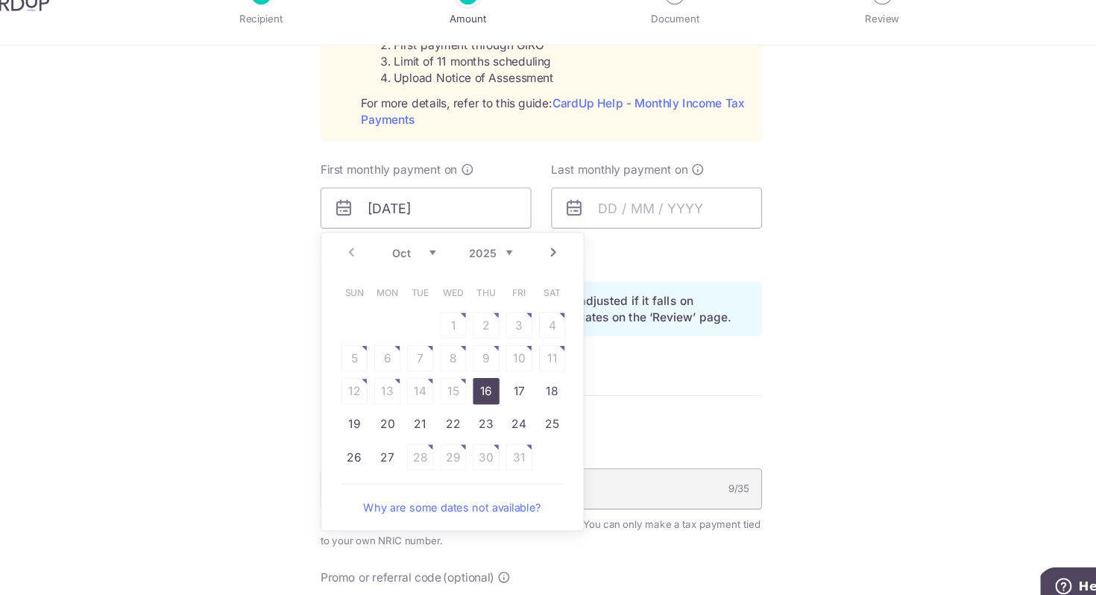
click at [411, 353] on table "Sun Mon Tue Wed Thu Fri Sat 1 2 3 4 5 6 7 8 9 10 11 12 13 14 15 16 17 18 19 20 …" at bounding box center [468, 375] width 209 height 179
click at [454, 488] on link "Why are some dates not available?" at bounding box center [467, 496] width 201 height 30
click at [450, 265] on select "Oct Nov Dec" at bounding box center [433, 266] width 40 height 12
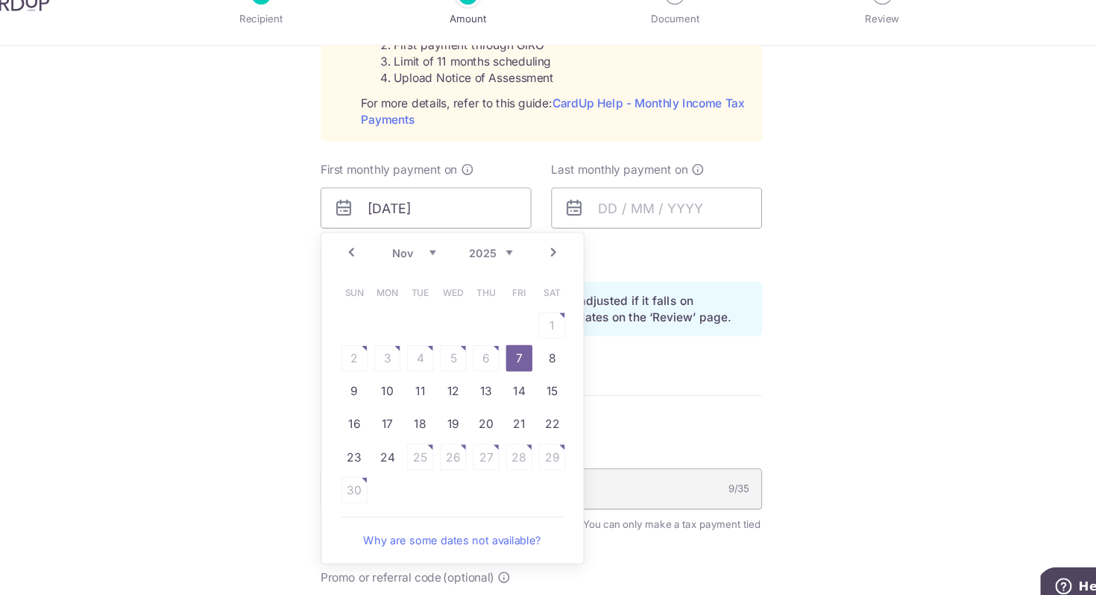
click at [524, 359] on link "7" at bounding box center [528, 361] width 24 height 24
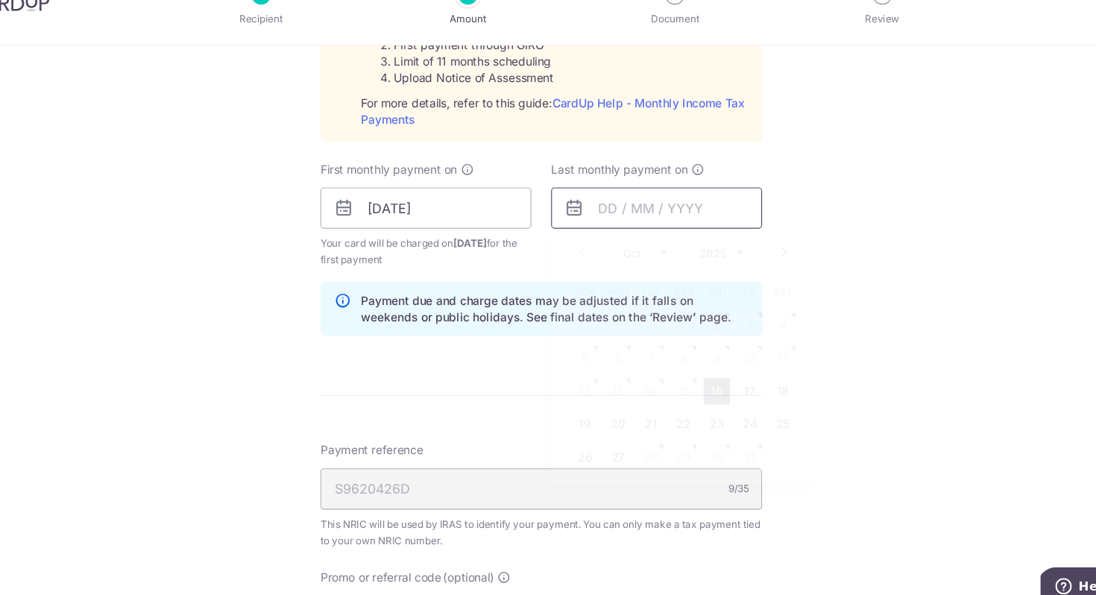
click at [611, 224] on input "text" at bounding box center [652, 225] width 191 height 37
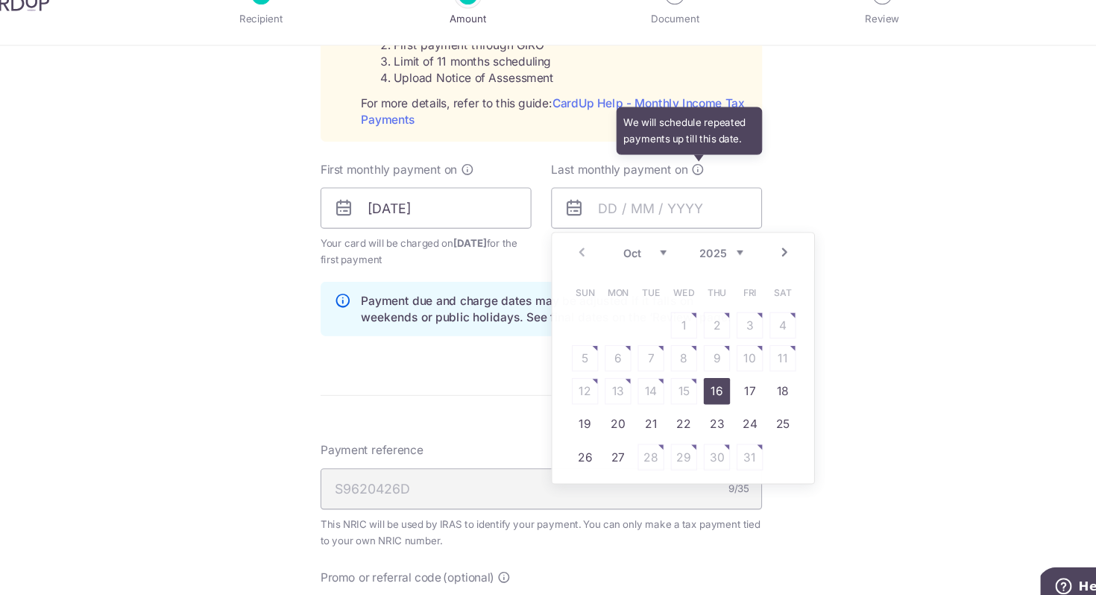
click at [694, 189] on icon at bounding box center [690, 190] width 12 height 12
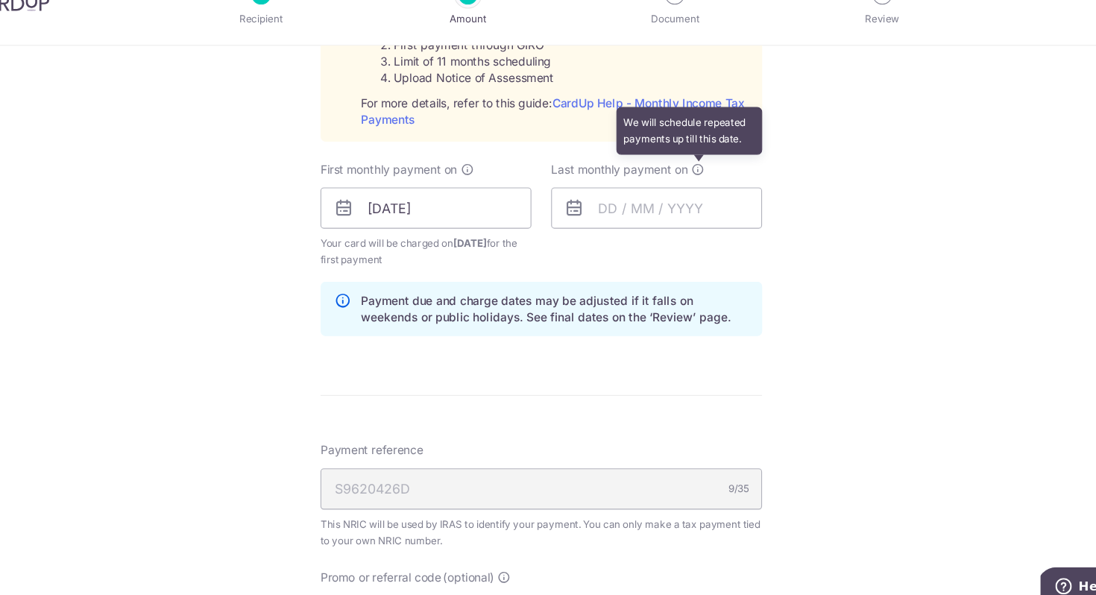
click at [694, 189] on icon at bounding box center [690, 190] width 12 height 12
click at [622, 233] on input "text" at bounding box center [652, 225] width 191 height 37
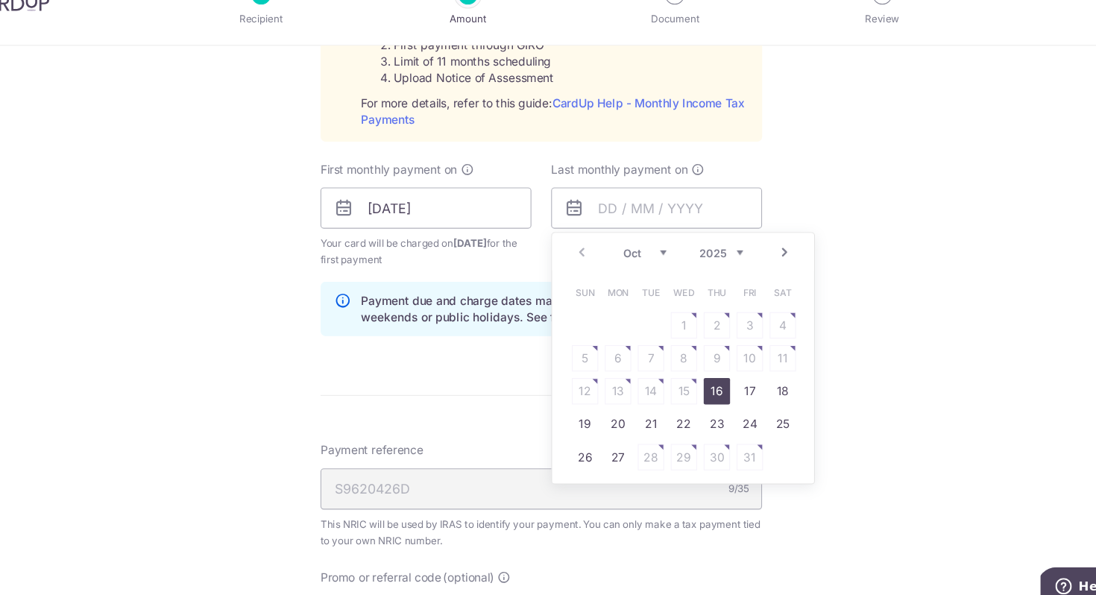
click at [649, 262] on select "Oct Nov Dec" at bounding box center [642, 266] width 40 height 12
click at [713, 420] on link "25" at bounding box center [707, 421] width 24 height 24
type input "25/12/2025"
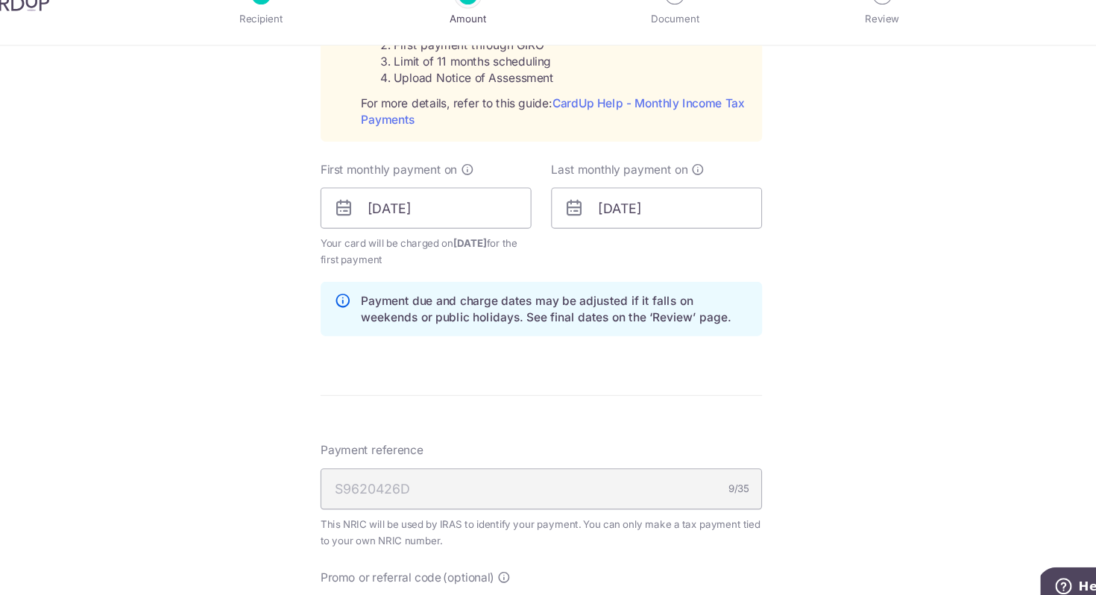
click at [869, 219] on div "Tell us more about your payment Enter one-time or monthly payment amount SGD 3,…" at bounding box center [548, 114] width 1096 height 1616
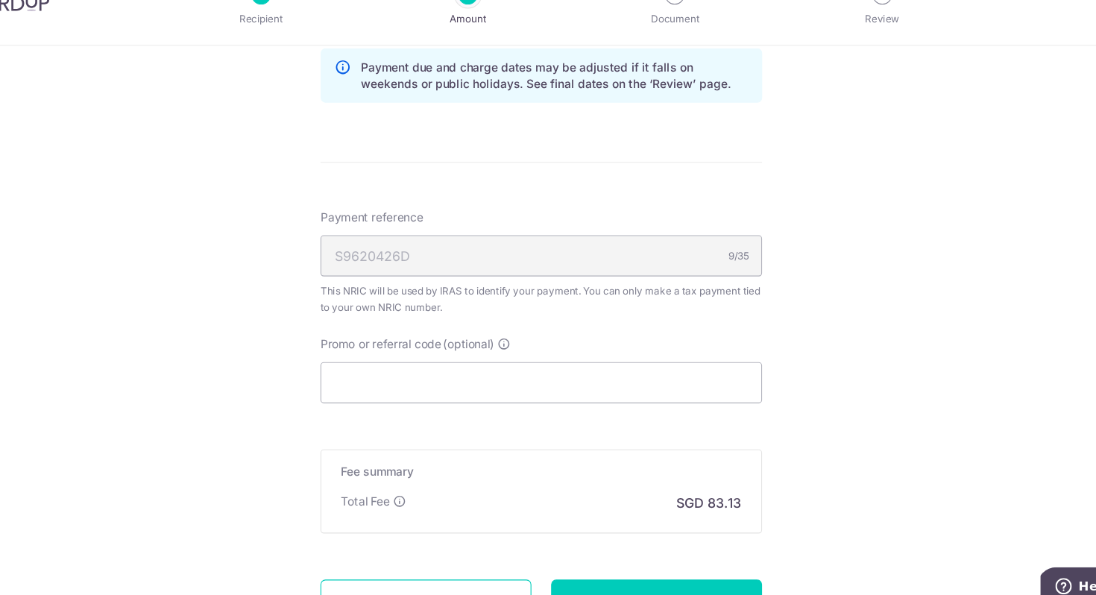
scroll to position [988, 0]
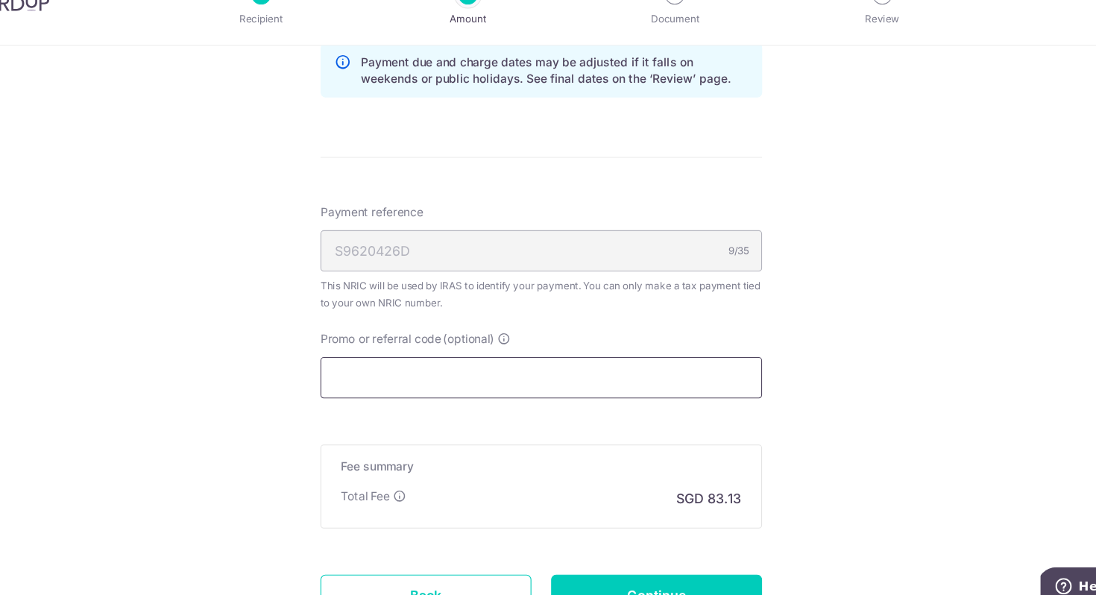
click at [509, 374] on input "Promo or referral code (optional)" at bounding box center [548, 378] width 400 height 37
paste input "VTAX25R"
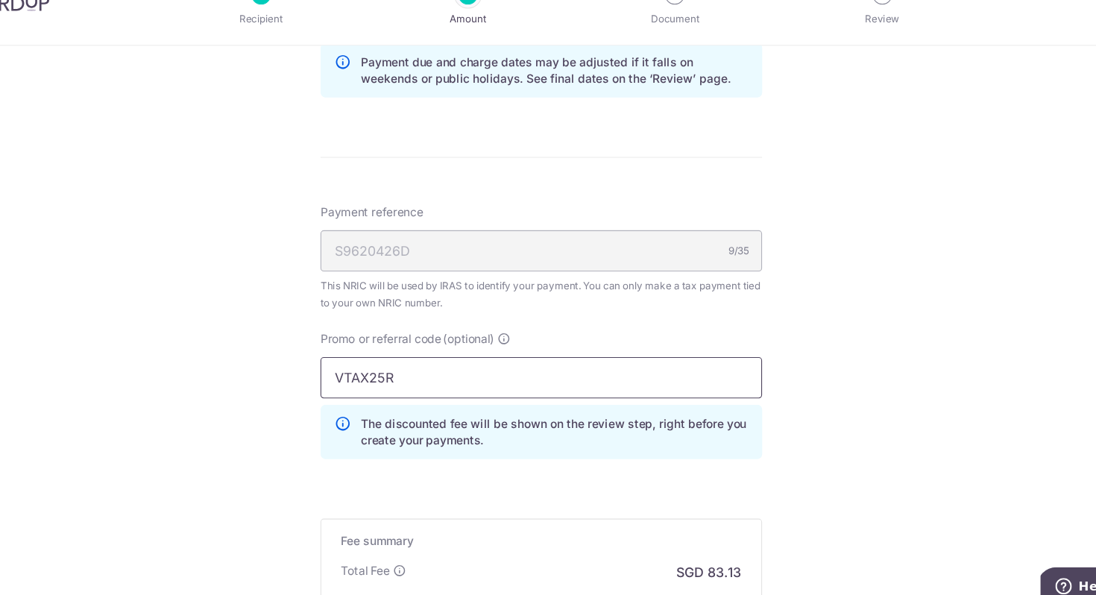
type input "VTAX25R"
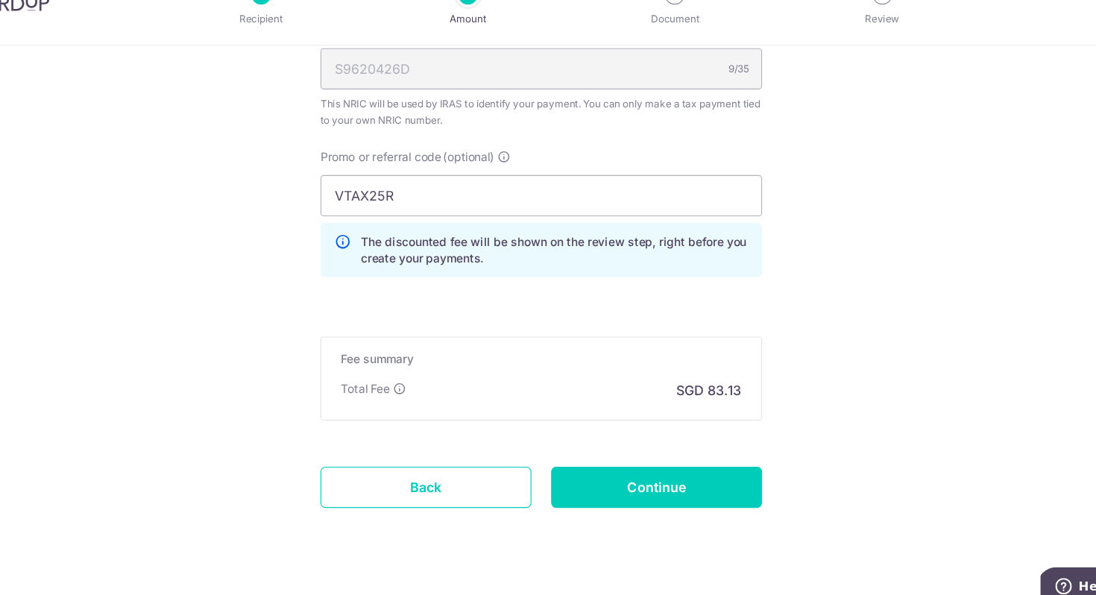
scroll to position [1166, 0]
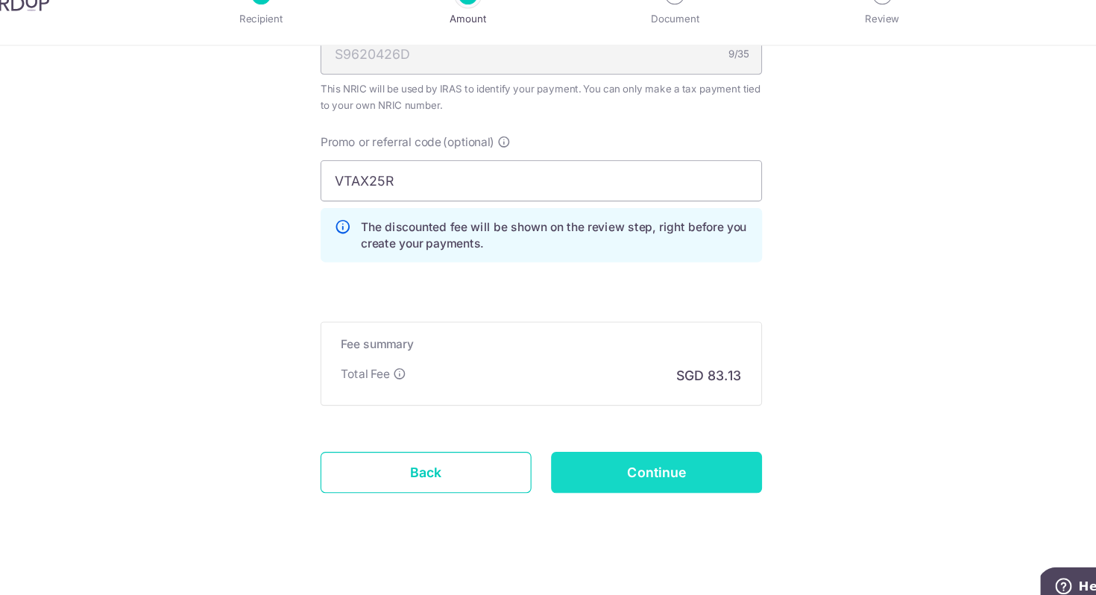
click at [620, 465] on input "Continue" at bounding box center [652, 464] width 191 height 37
